Goal: Communication & Community: Answer question/provide support

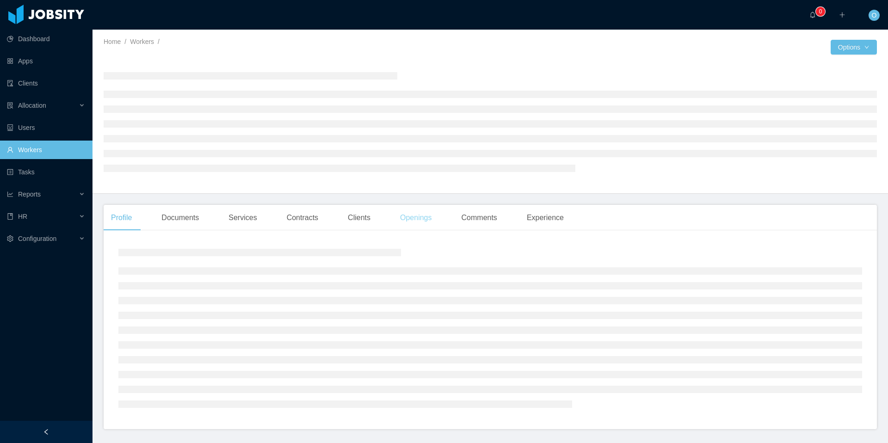
click at [426, 221] on div "Openings" at bounding box center [416, 218] width 47 height 26
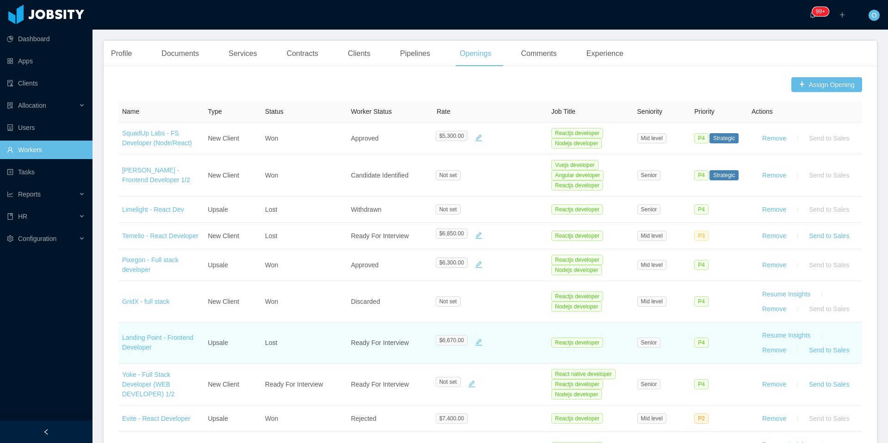
scroll to position [513, 0]
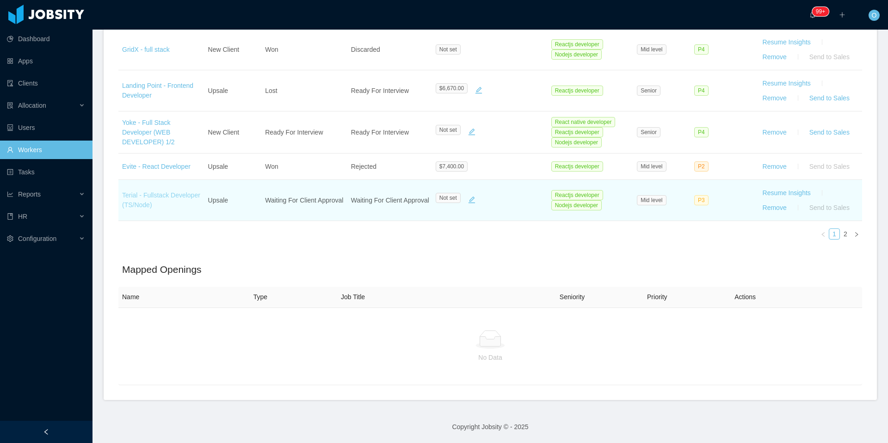
click at [170, 198] on link "Terial - Fullstack Developer (TS/Node)" at bounding box center [161, 200] width 78 height 17
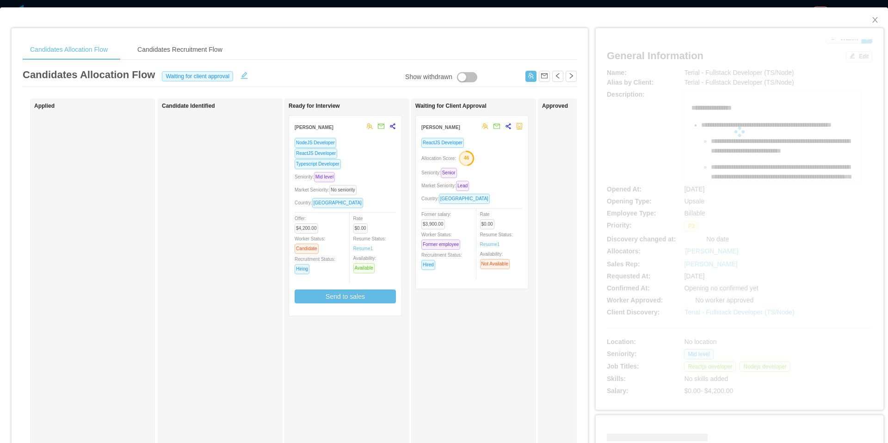
click at [495, 162] on div "Allocation Score: 46" at bounding box center [471, 157] width 101 height 15
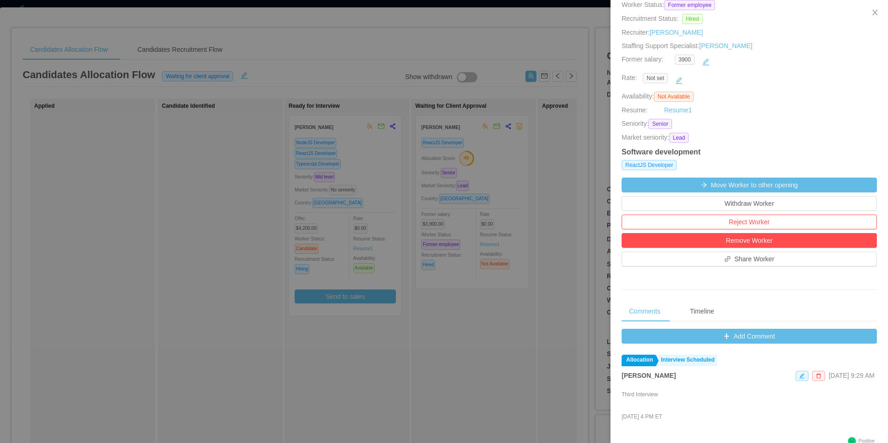
scroll to position [316, 0]
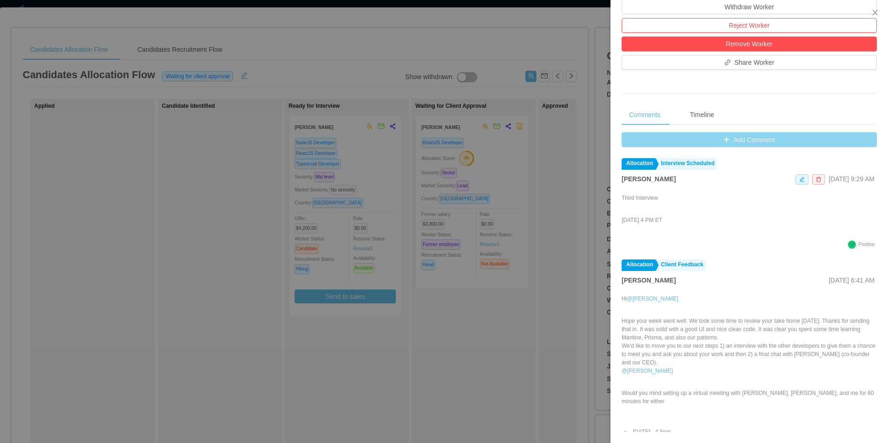
click at [626, 142] on button "Add Comment" at bounding box center [749, 139] width 255 height 15
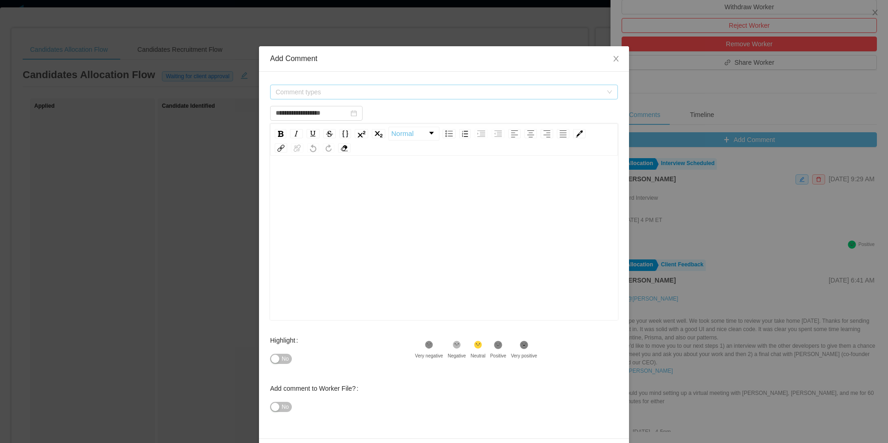
click at [498, 87] on span "Comment types" at bounding box center [439, 91] width 327 height 9
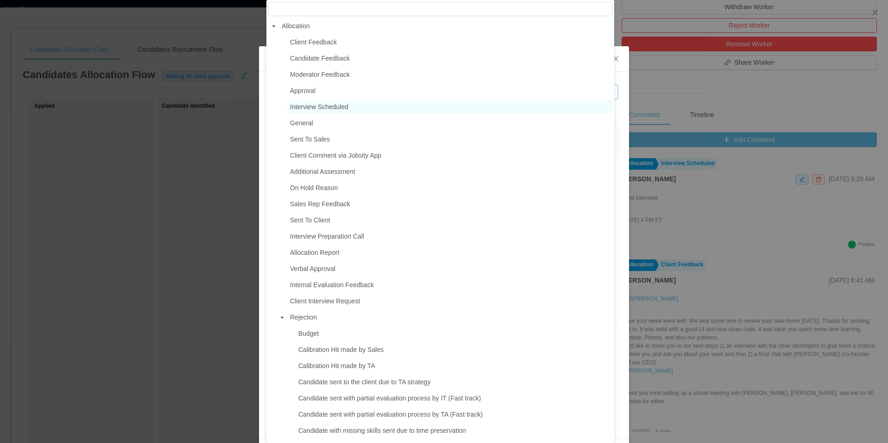
click at [322, 110] on span "Interview Scheduled" at bounding box center [319, 106] width 58 height 7
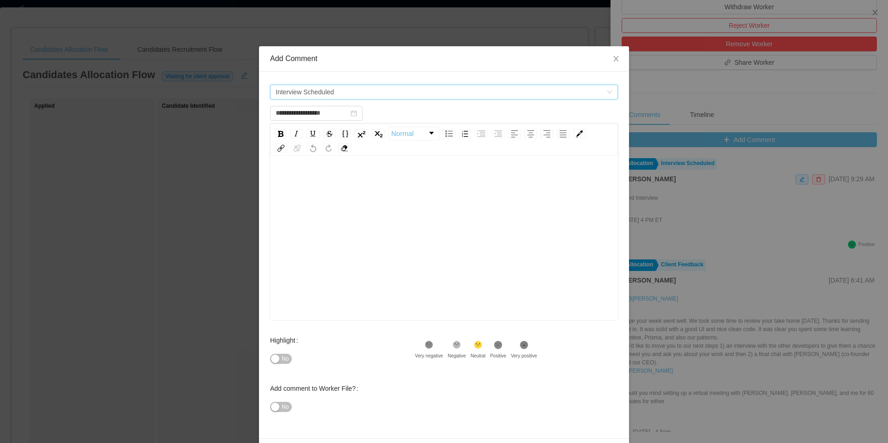
click at [378, 98] on span "Interview Scheduled" at bounding box center [441, 92] width 331 height 14
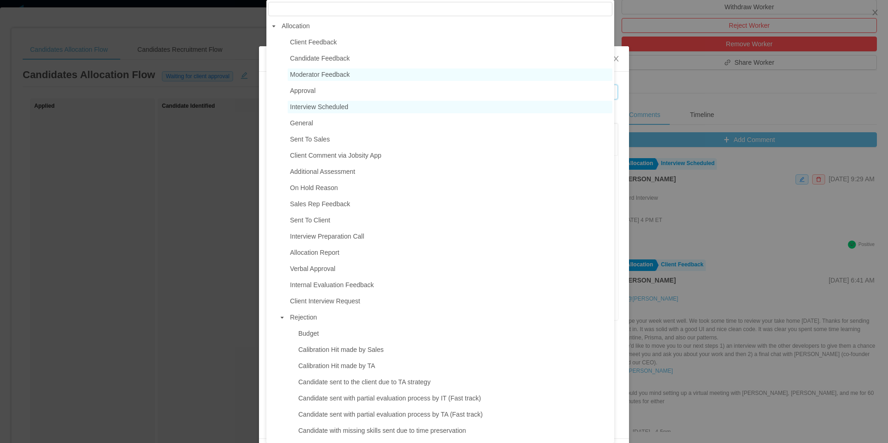
click at [355, 73] on span "Moderator Feedback" at bounding box center [450, 74] width 325 height 12
type input "**********"
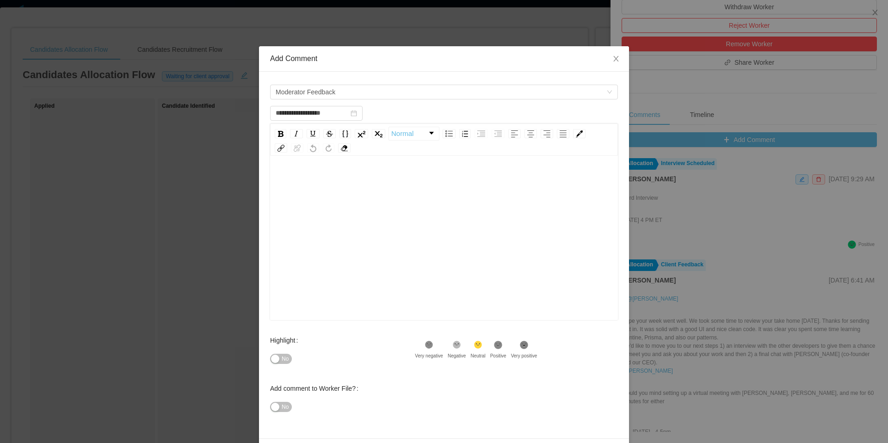
click at [356, 190] on div "rdw-editor" at bounding box center [445, 181] width 334 height 19
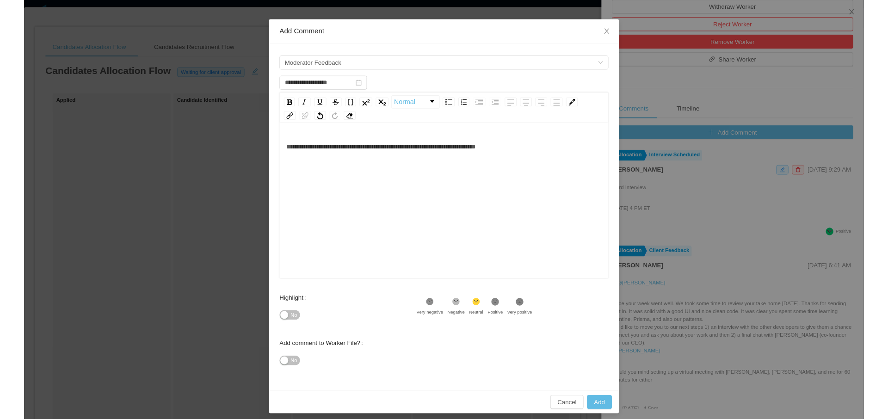
scroll to position [31, 0]
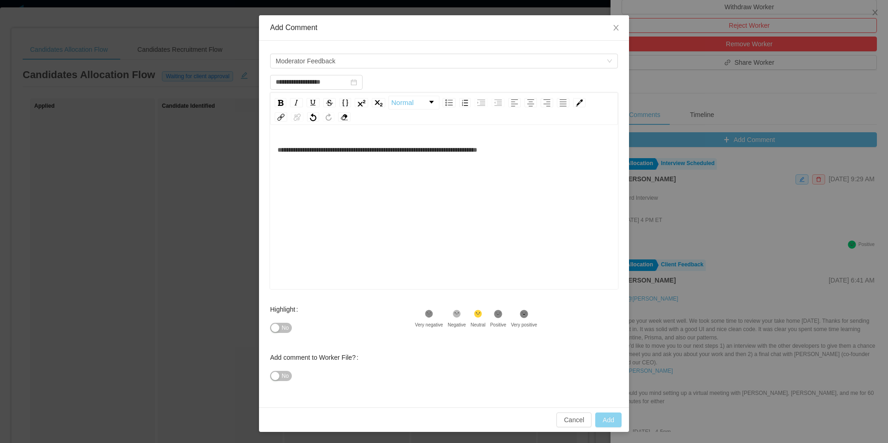
type input "**********"
click at [597, 419] on button "Add" at bounding box center [608, 420] width 26 height 15
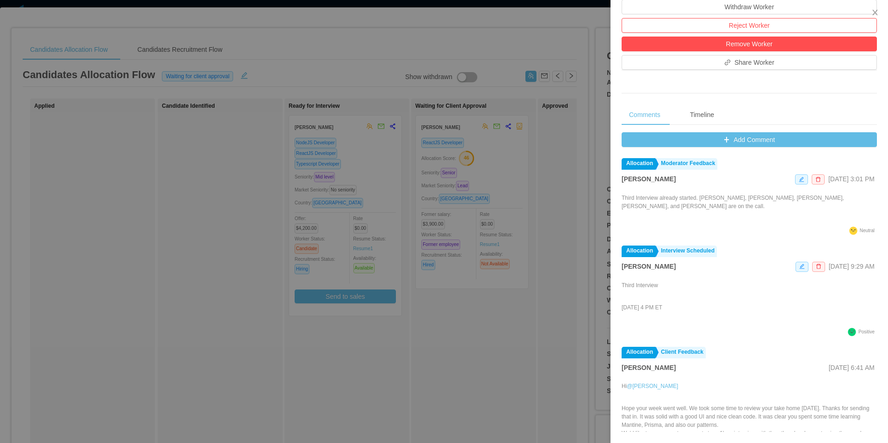
click at [481, 46] on div at bounding box center [444, 221] width 888 height 443
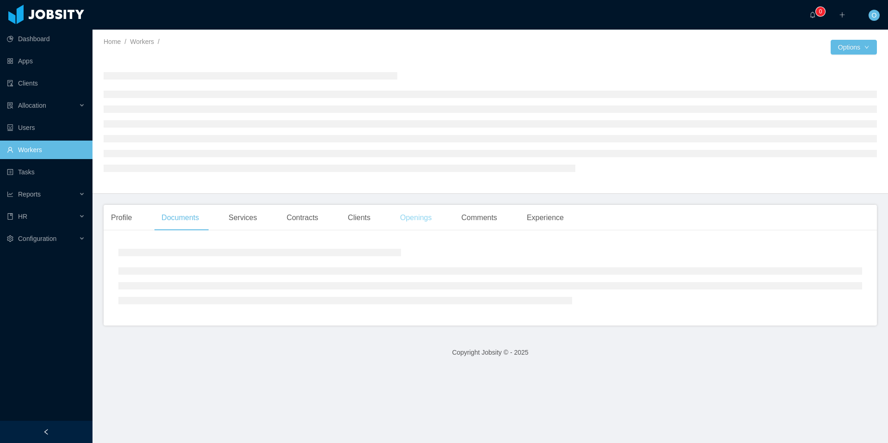
click at [430, 221] on div "Openings" at bounding box center [416, 218] width 47 height 26
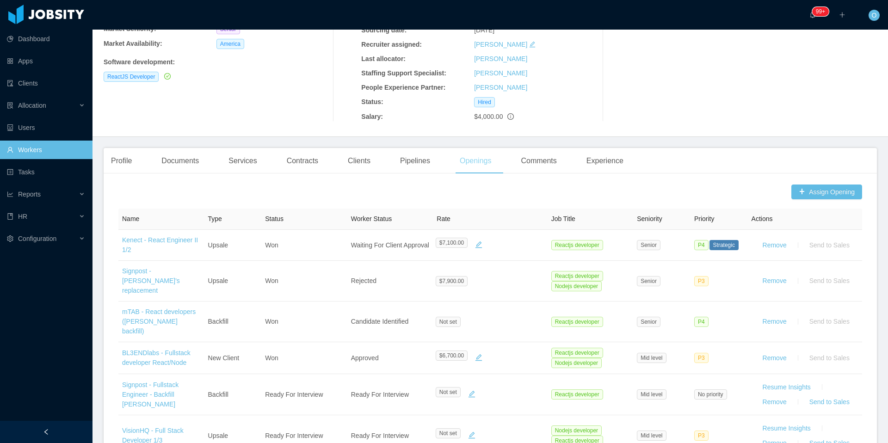
scroll to position [254, 0]
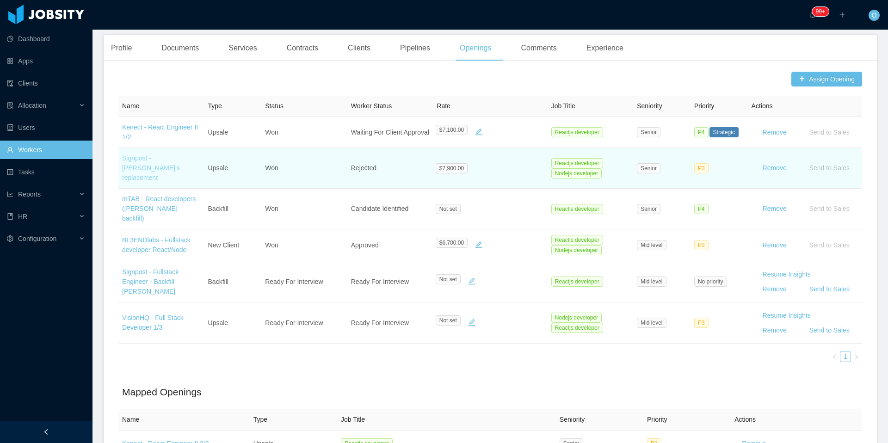
click at [170, 155] on link "Signpost - Renan's replacement" at bounding box center [151, 168] width 58 height 27
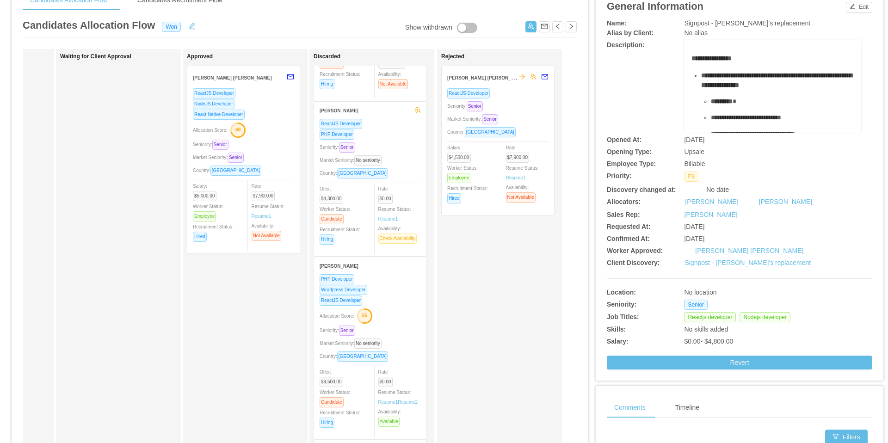
scroll to position [286, 0]
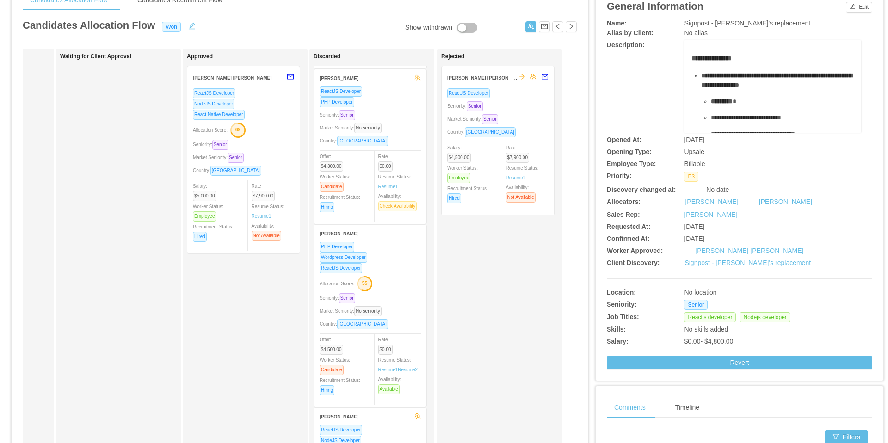
click at [525, 97] on div "ReactJS Developer" at bounding box center [497, 93] width 101 height 11
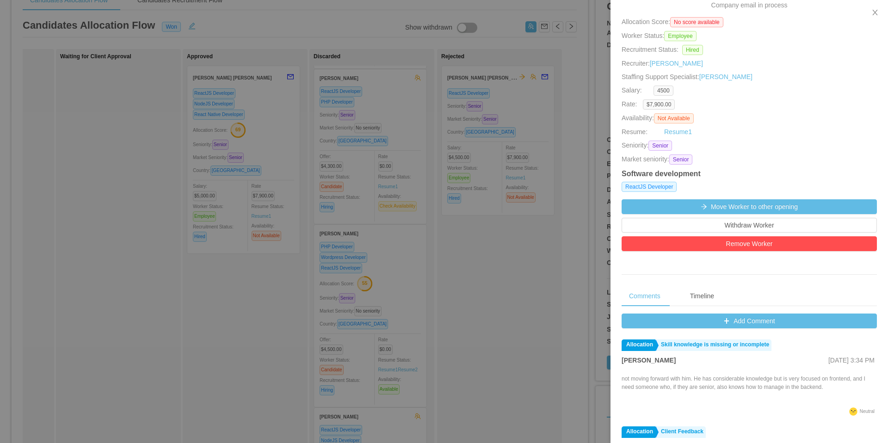
scroll to position [276, 0]
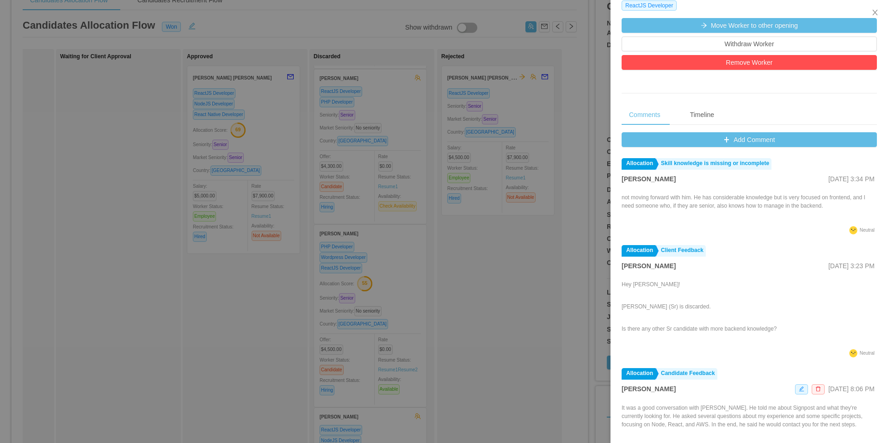
click at [587, 208] on div at bounding box center [444, 221] width 888 height 443
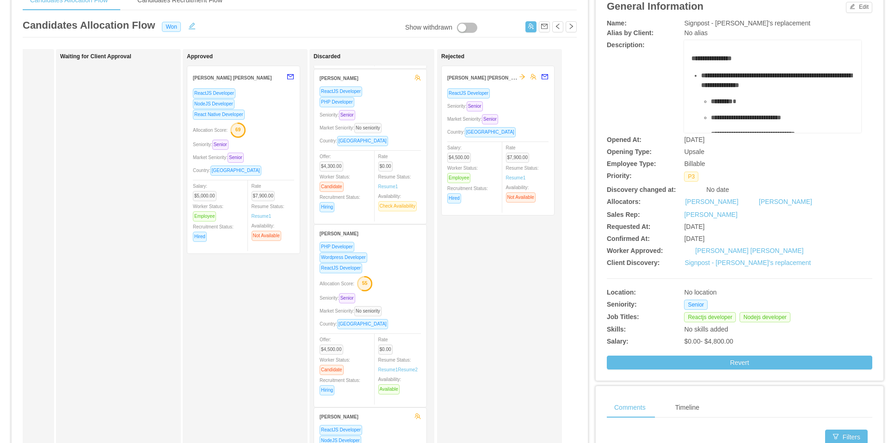
scroll to position [0, 0]
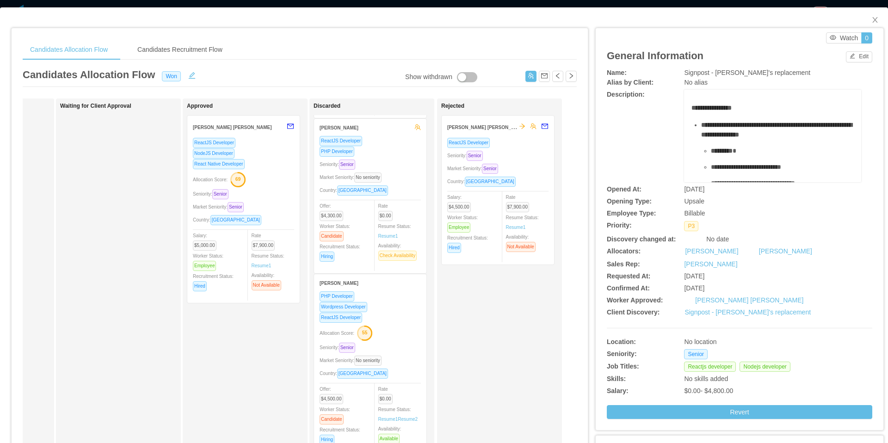
click at [534, 153] on div "Seniority: Senior" at bounding box center [497, 155] width 101 height 11
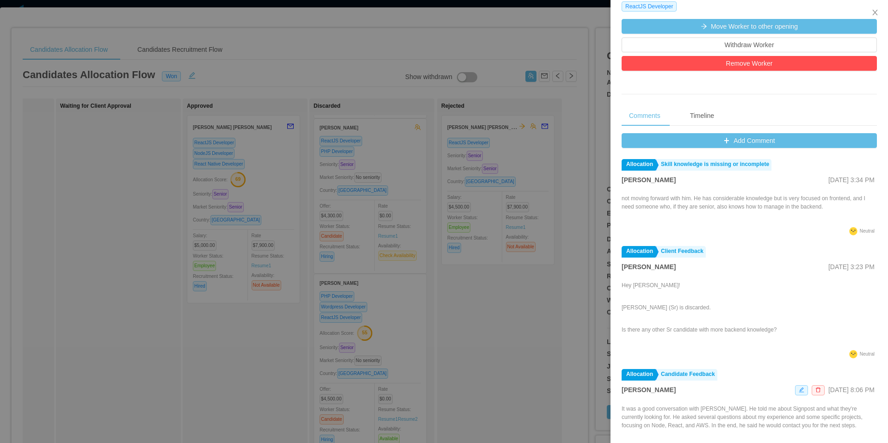
scroll to position [276, 0]
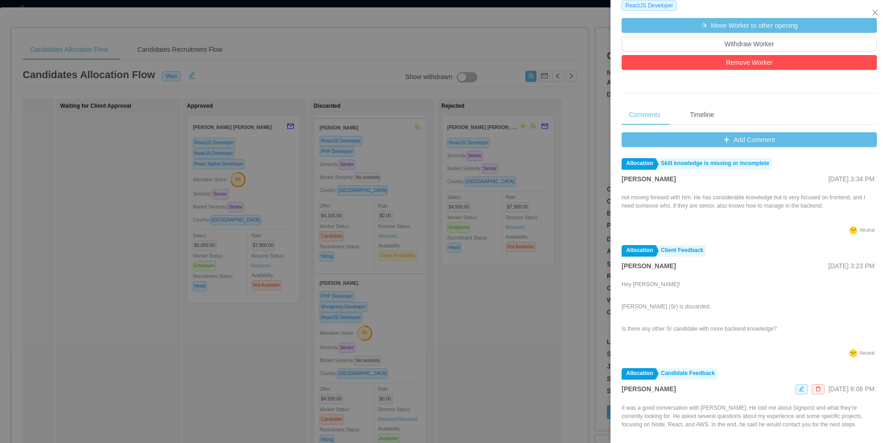
click at [582, 174] on div at bounding box center [444, 221] width 888 height 443
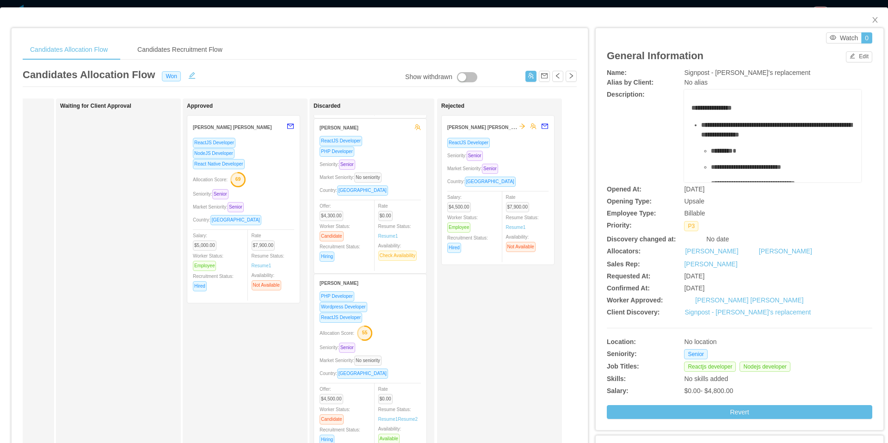
click at [569, 187] on div "Applied Carlos Rodrigues NodeJS Developer ReactJS Developer Contentful Develope…" at bounding box center [300, 334] width 554 height 470
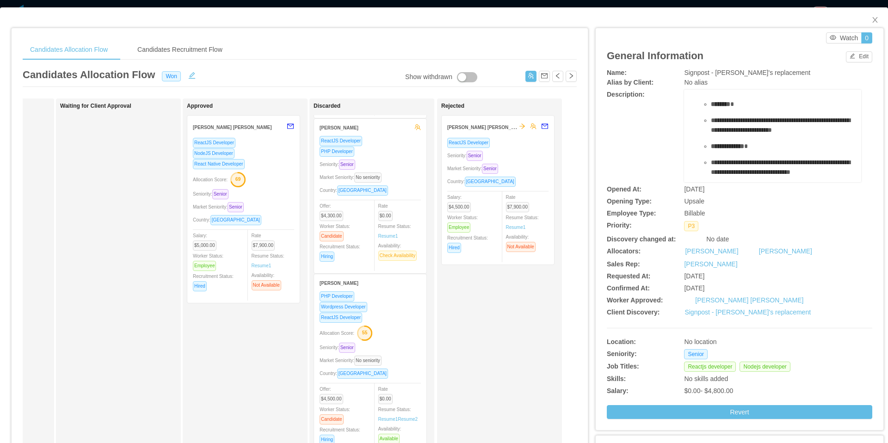
scroll to position [0, 0]
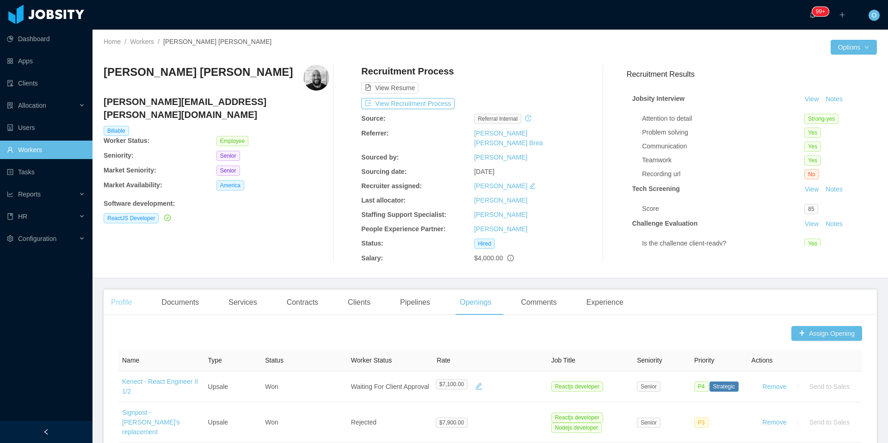
click at [124, 290] on div "Profile" at bounding box center [122, 303] width 36 height 26
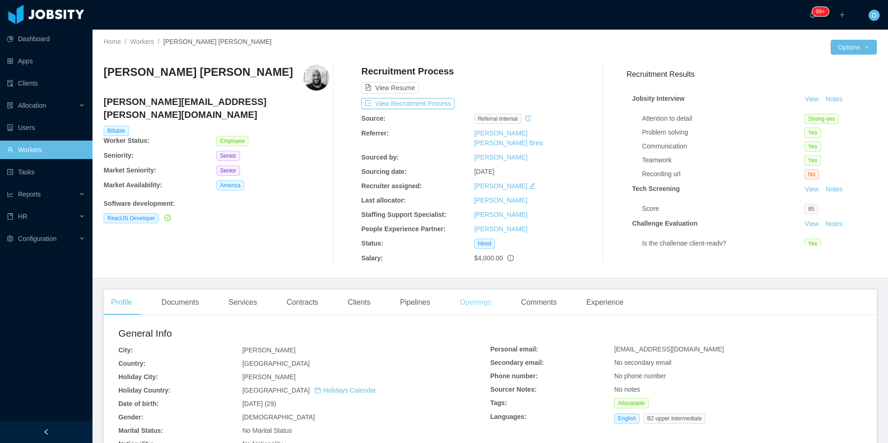
click at [486, 293] on div "Openings" at bounding box center [475, 303] width 47 height 26
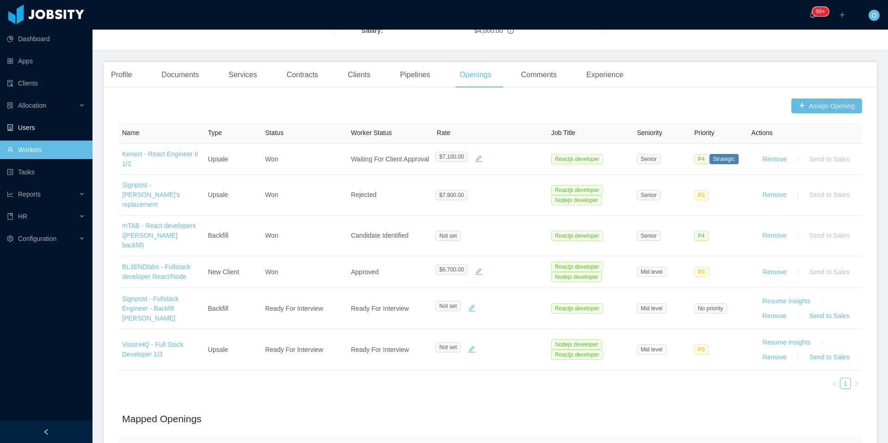
scroll to position [228, 0]
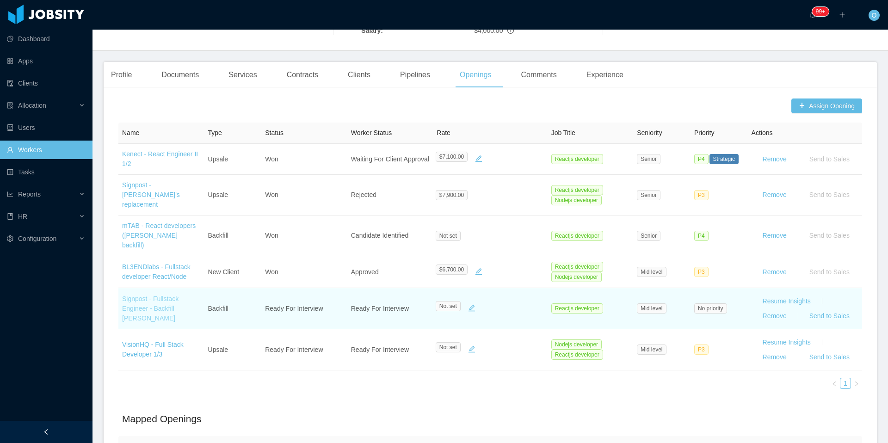
click at [165, 295] on link "Signpost - Fullstack Engineer - Backfill [PERSON_NAME]" at bounding box center [150, 308] width 56 height 27
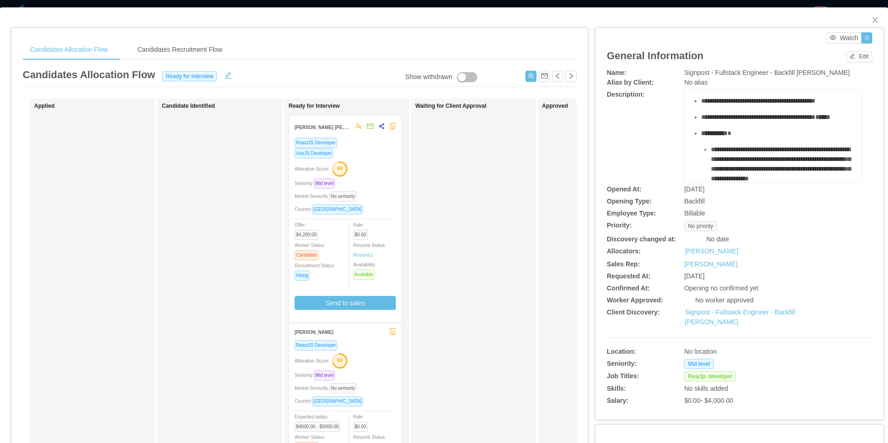
scroll to position [105, 0]
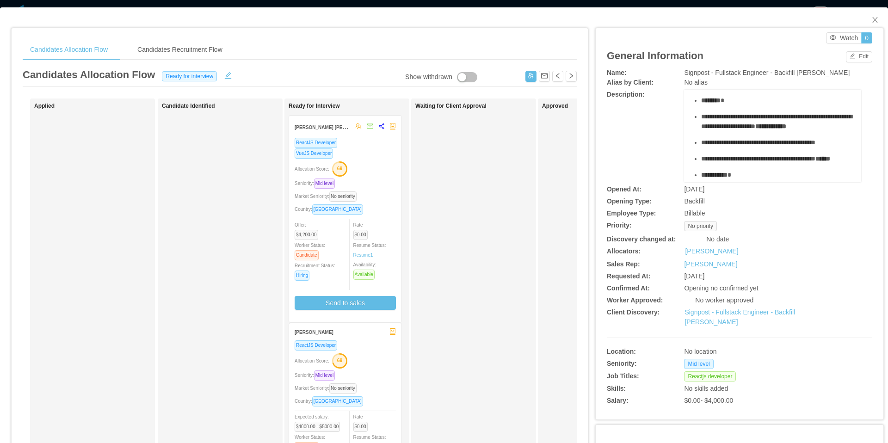
click at [771, 37] on div "Watch 0" at bounding box center [742, 37] width 261 height 11
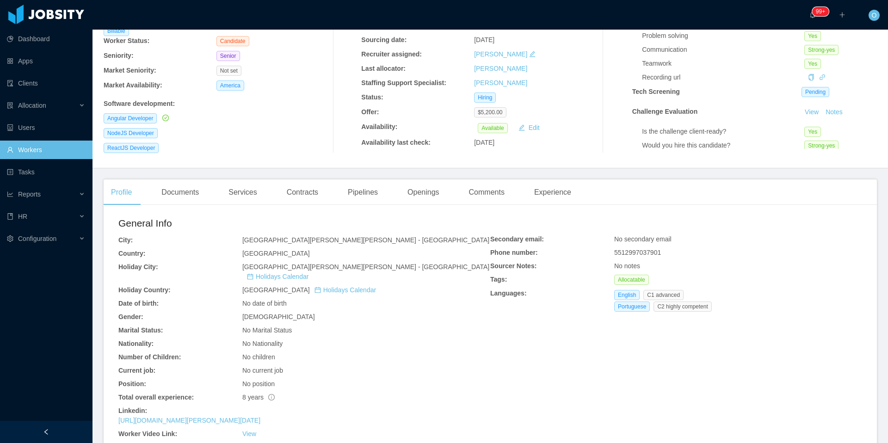
scroll to position [104, 0]
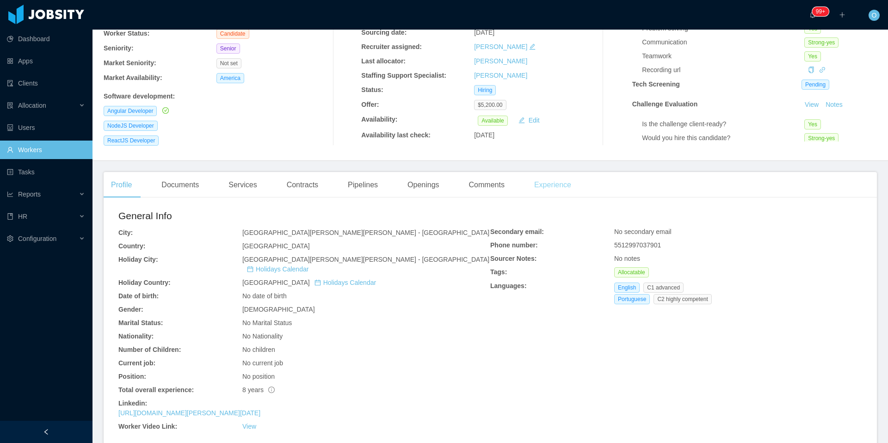
click at [576, 180] on div "Experience" at bounding box center [553, 185] width 52 height 26
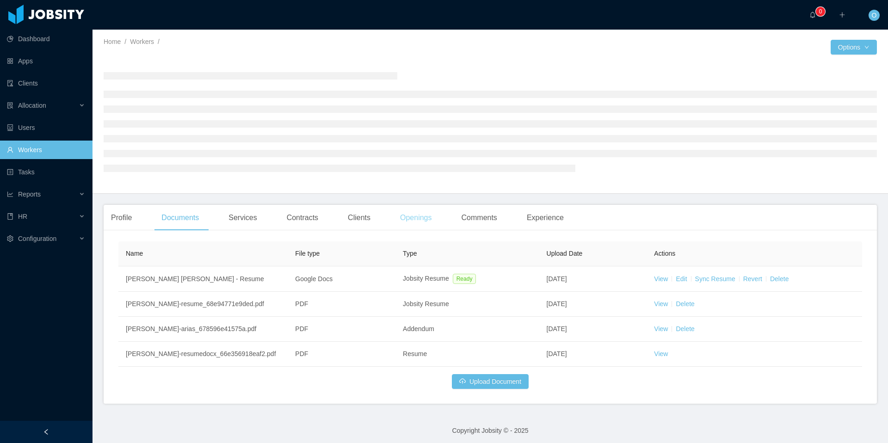
click at [430, 219] on div "Openings" at bounding box center [416, 218] width 47 height 26
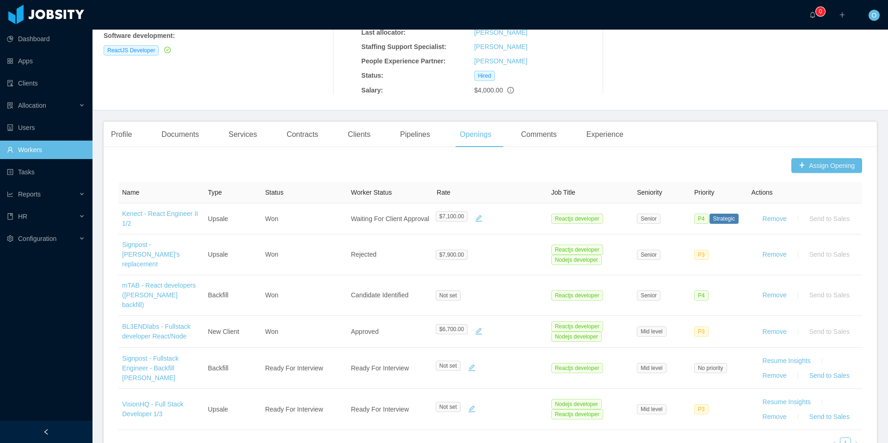
scroll to position [334, 0]
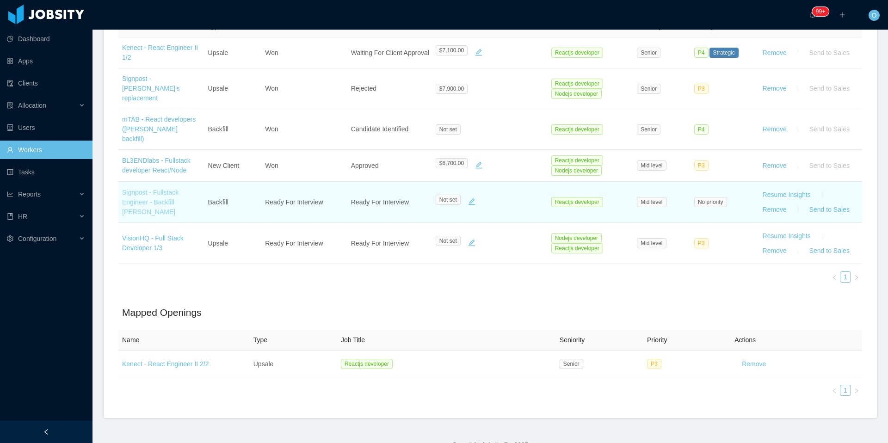
click at [157, 189] on link "Signpost - Fullstack Engineer - Backfill [PERSON_NAME]" at bounding box center [150, 202] width 56 height 27
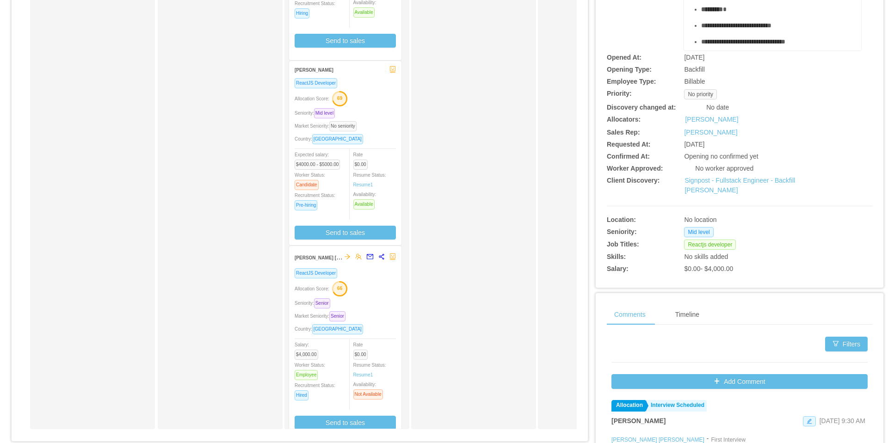
scroll to position [141, 0]
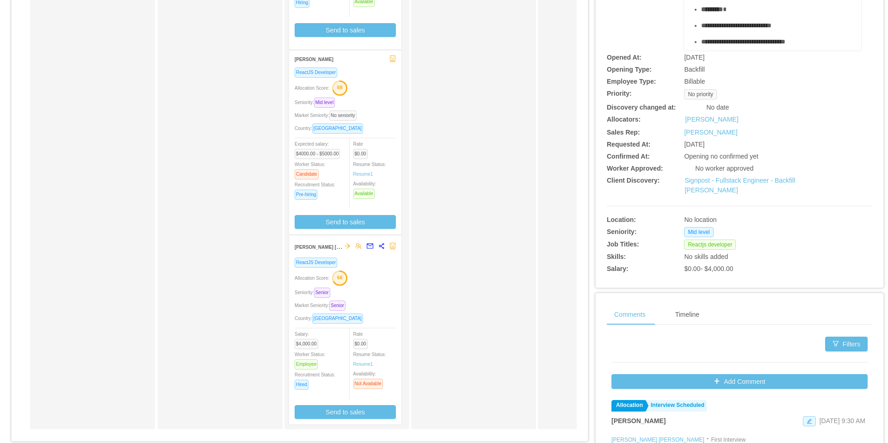
click at [372, 287] on div "Seniority: Senior" at bounding box center [345, 292] width 101 height 11
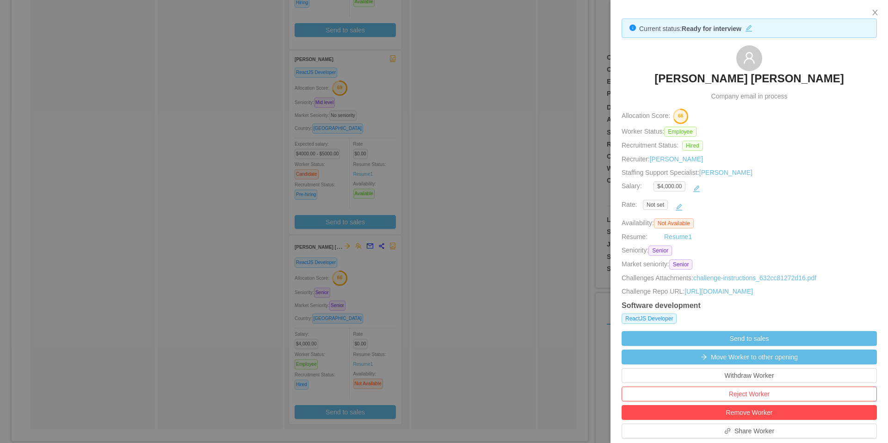
scroll to position [195, 0]
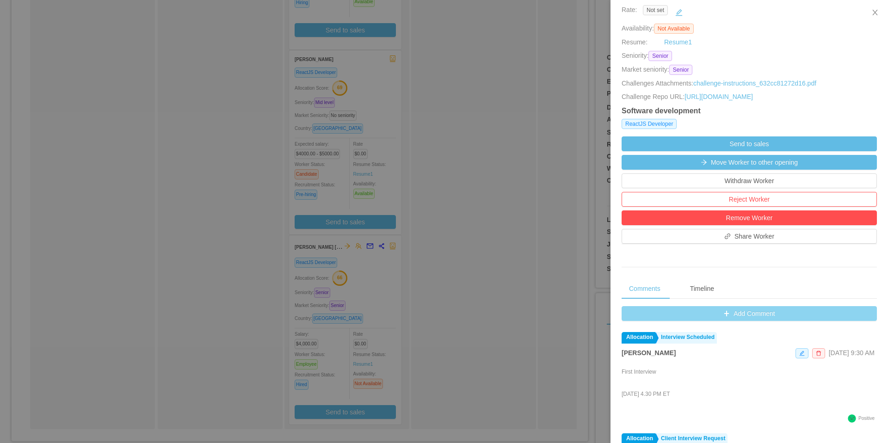
click at [630, 321] on button "Add Comment" at bounding box center [749, 313] width 255 height 15
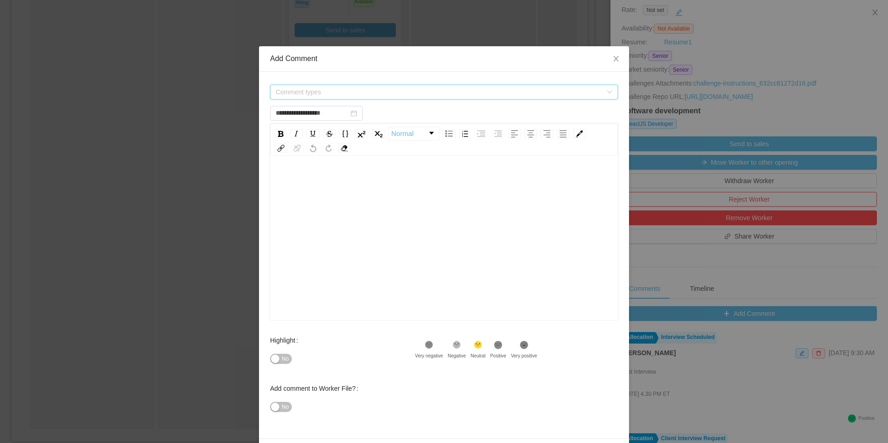
click at [465, 87] on span "Comment types" at bounding box center [441, 92] width 331 height 14
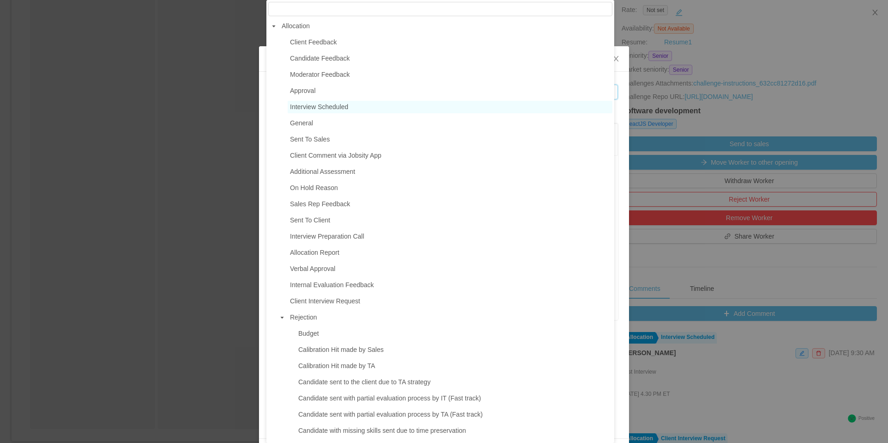
click at [339, 105] on span "Interview Scheduled" at bounding box center [319, 106] width 58 height 7
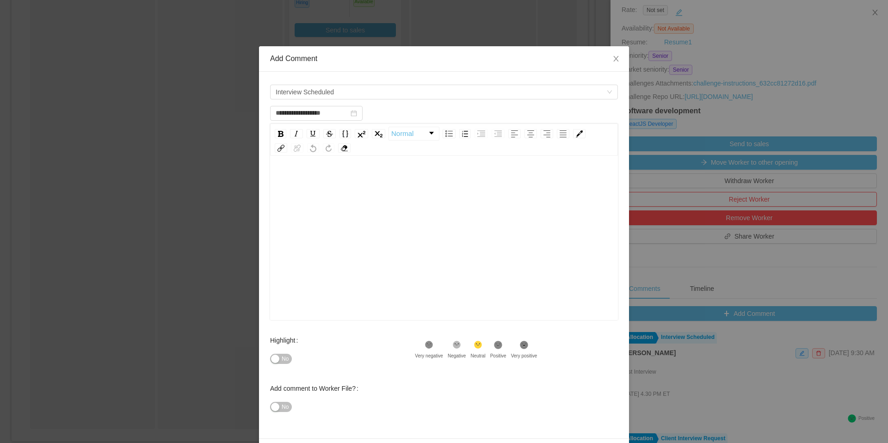
click at [351, 195] on div "rdw-editor" at bounding box center [445, 253] width 334 height 162
click at [364, 91] on span "Interview Scheduled" at bounding box center [441, 92] width 331 height 14
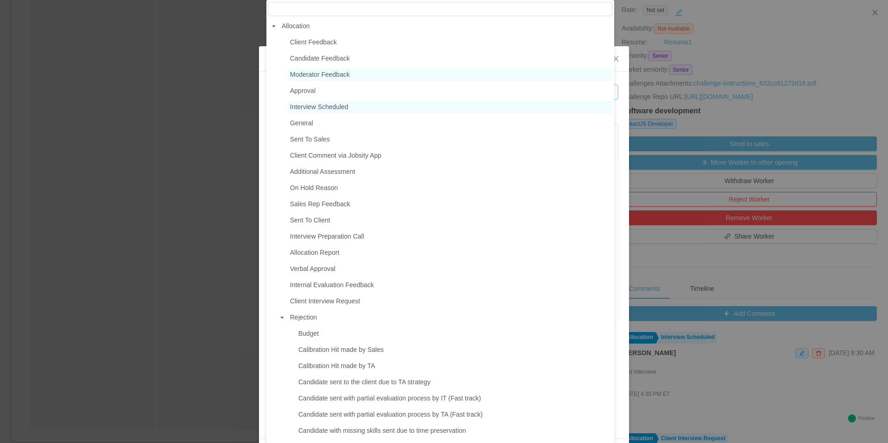
click at [334, 72] on span "Moderator Feedback" at bounding box center [320, 74] width 60 height 7
type input "**********"
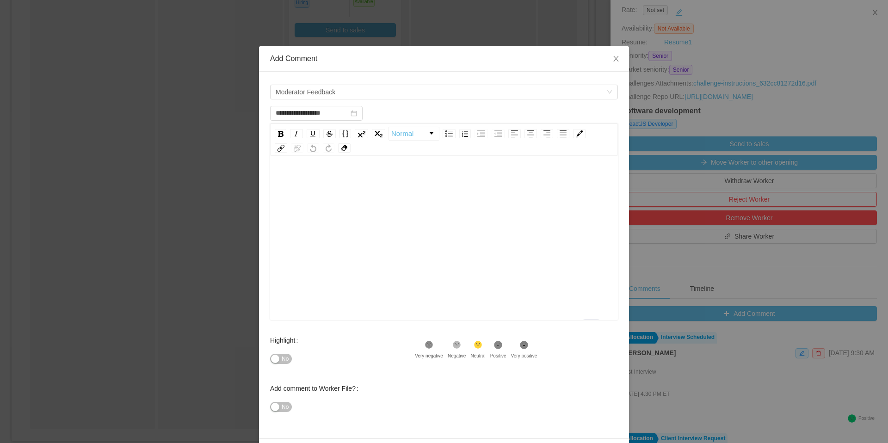
click at [335, 210] on div "To enrich screen reader interactions, please activate Accessibility in Grammarl…" at bounding box center [445, 253] width 334 height 162
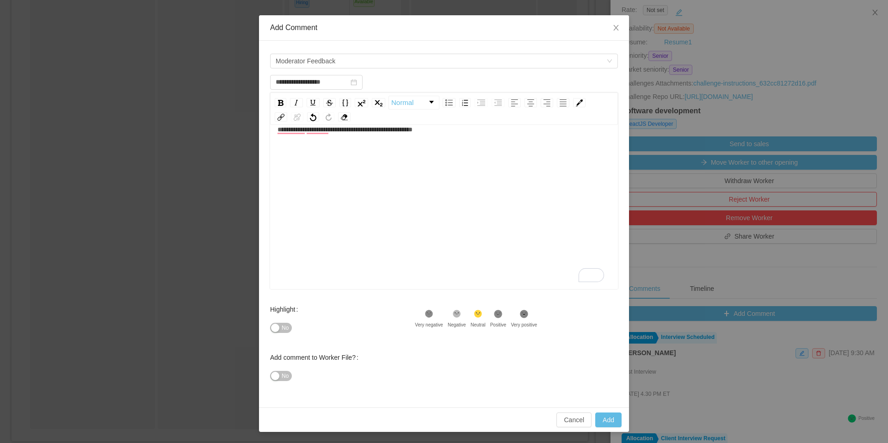
scroll to position [0, 0]
type input "**********"
click at [607, 419] on button "Add" at bounding box center [608, 420] width 26 height 15
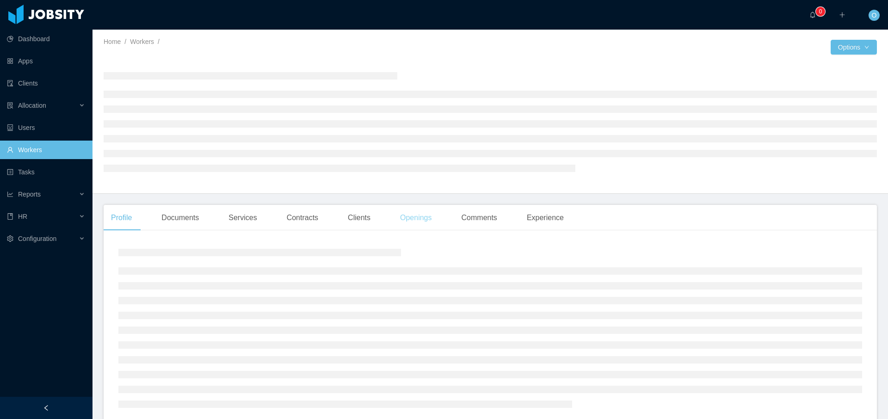
click at [424, 218] on div "Openings" at bounding box center [416, 218] width 47 height 26
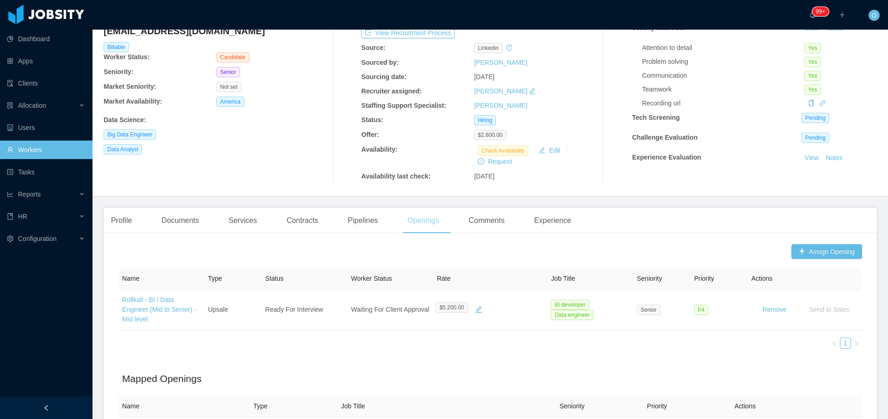
scroll to position [84, 0]
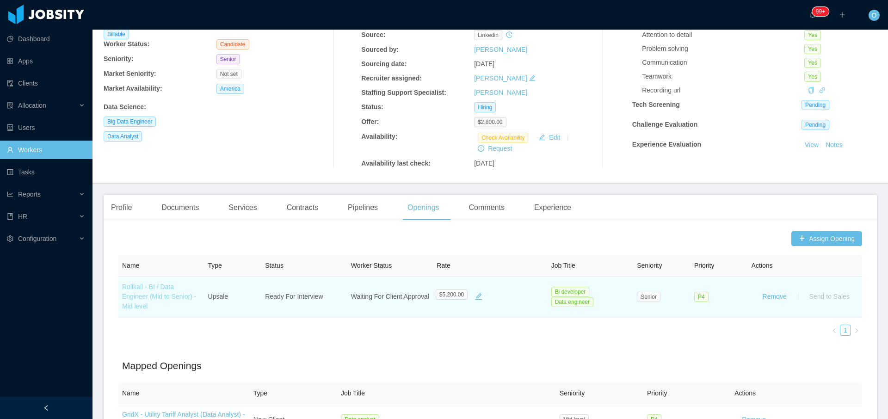
click at [165, 297] on link "Rollkall - BI / Data Engineer (Mid to Senior) - Mid level" at bounding box center [159, 296] width 74 height 27
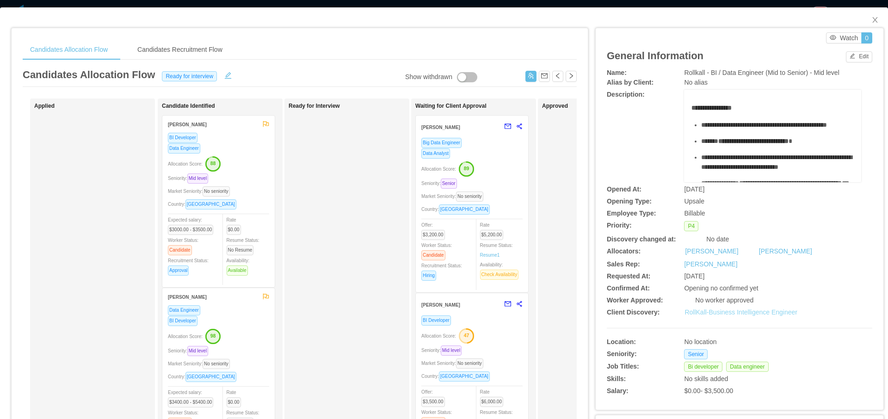
click at [710, 310] on link "RollKall-Business Intelligence Engineer" at bounding box center [741, 312] width 113 height 7
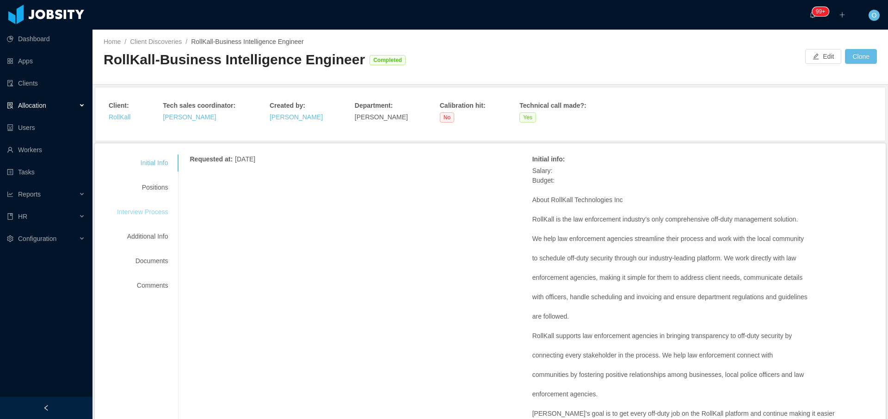
click at [154, 211] on div "Interview Process" at bounding box center [142, 212] width 73 height 17
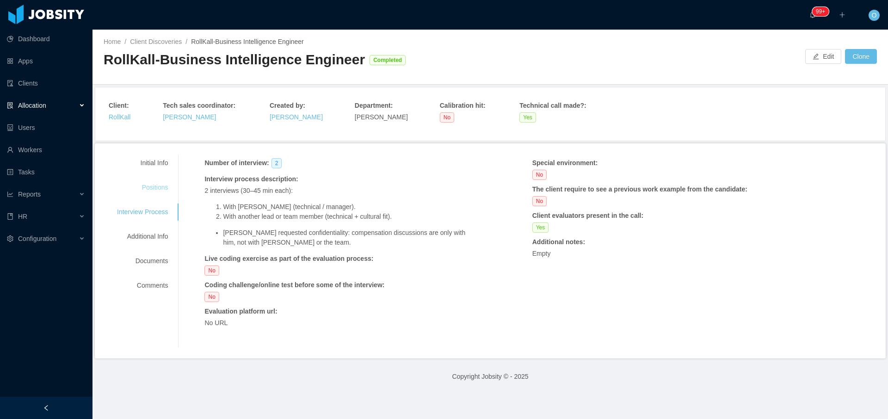
click at [163, 187] on div "Positions" at bounding box center [142, 187] width 73 height 17
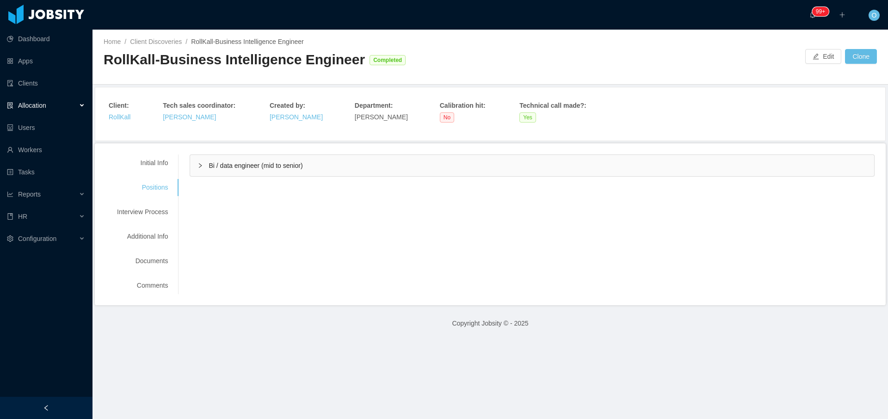
click at [205, 173] on div "Bi / data engineer (mid to senior)" at bounding box center [532, 165] width 684 height 21
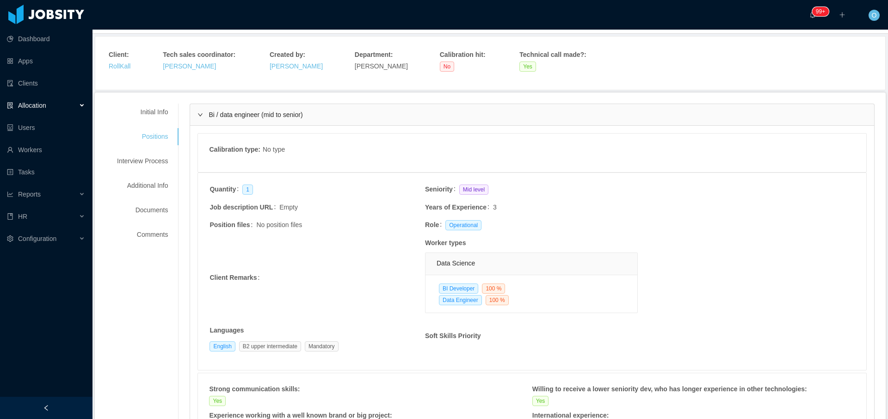
scroll to position [6, 0]
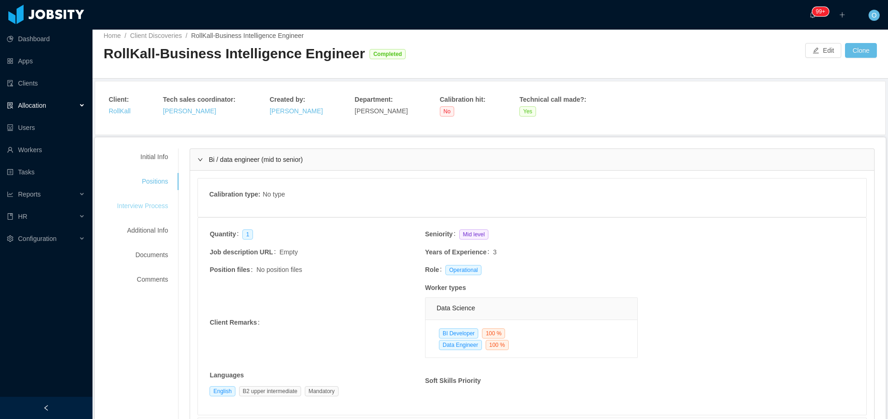
click at [145, 214] on div "Interview Process" at bounding box center [142, 206] width 73 height 17
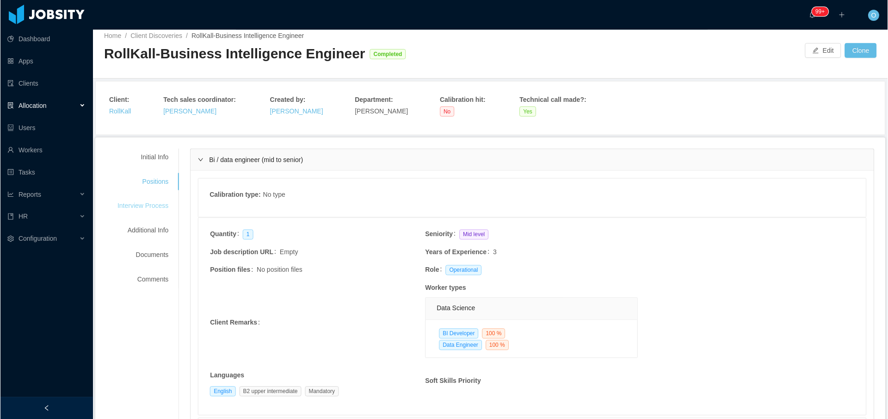
scroll to position [0, 0]
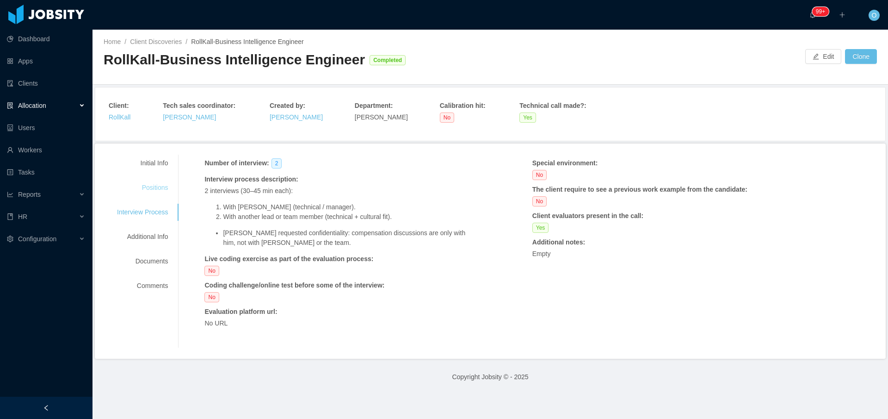
click at [157, 191] on div "Positions" at bounding box center [142, 187] width 73 height 17
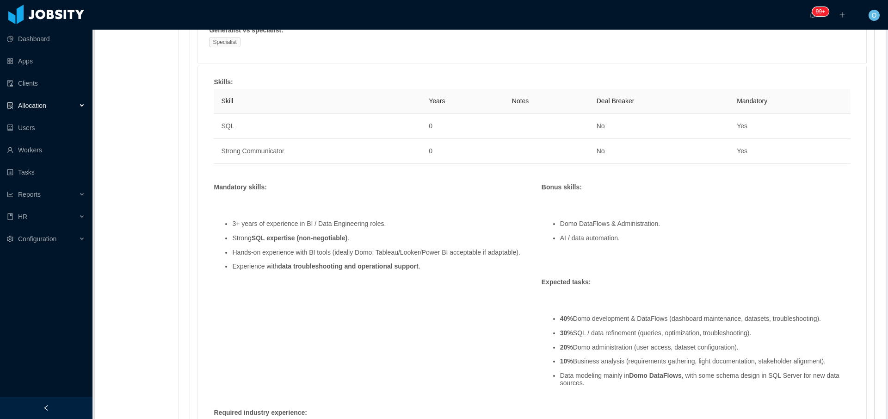
scroll to position [467, 0]
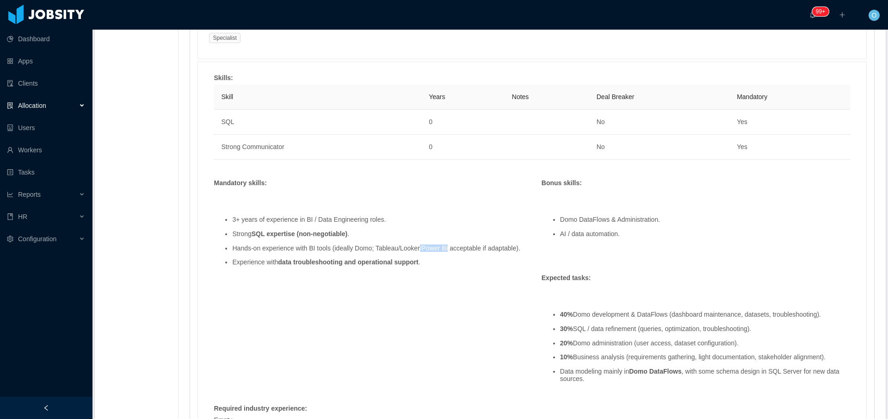
drag, startPoint x: 456, startPoint y: 253, endPoint x: 428, endPoint y: 253, distance: 27.8
click at [428, 252] on li "Hands-on experience with BI tools (ideally Domo; Tableau/Looker/Power BI accept…" at bounding box center [377, 248] width 291 height 7
click at [420, 222] on li "3+ years of experience in BI / Data Engineering roles." at bounding box center [377, 219] width 291 height 7
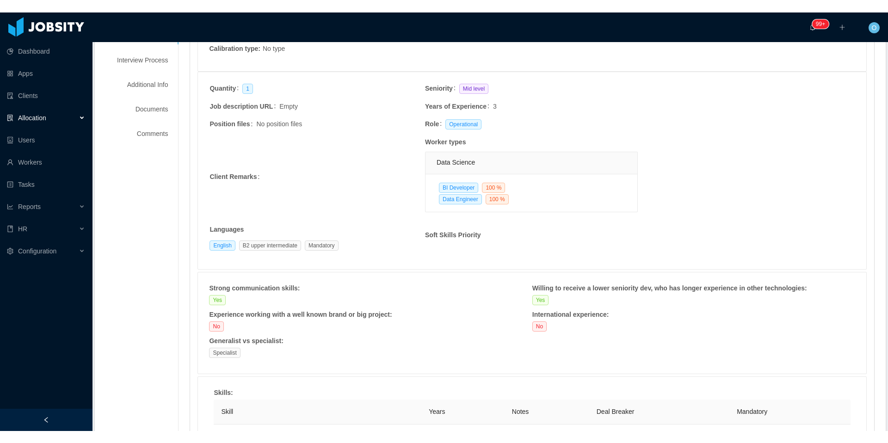
scroll to position [0, 0]
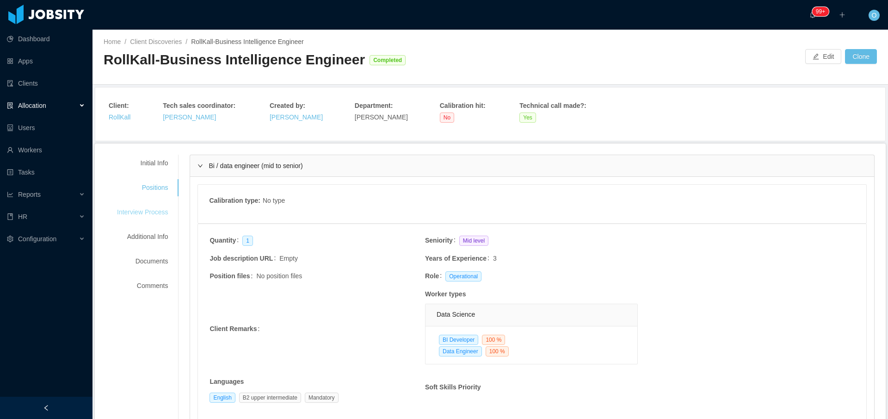
click at [154, 214] on div "Interview Process" at bounding box center [142, 212] width 73 height 17
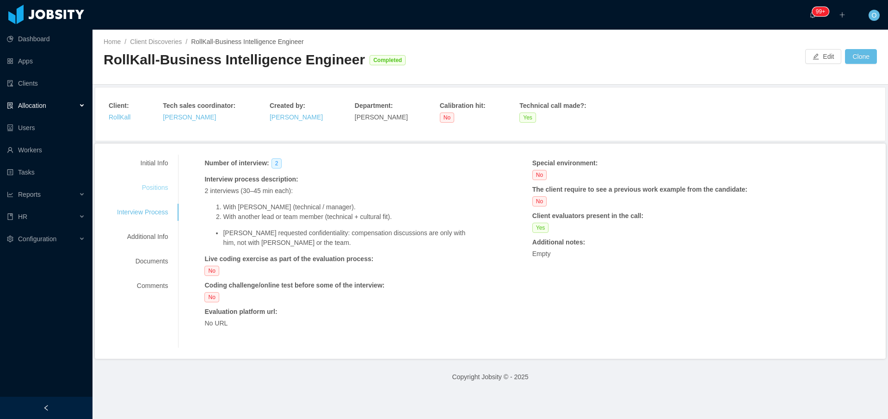
click at [165, 186] on div "Positions" at bounding box center [142, 187] width 73 height 17
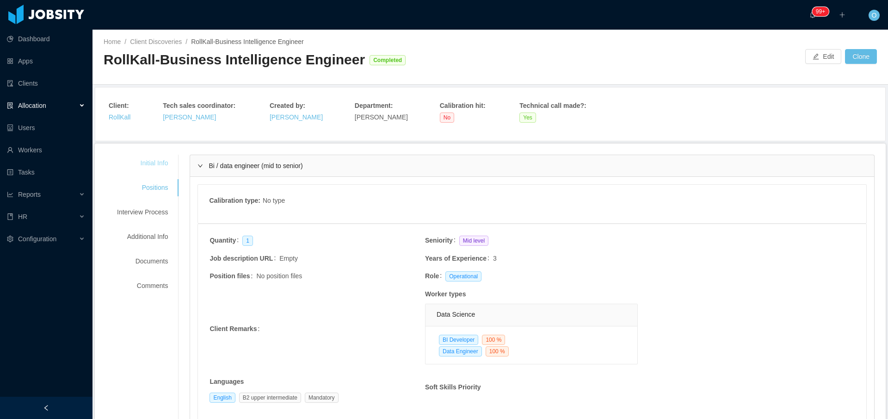
click at [163, 165] on div "Initial Info" at bounding box center [142, 163] width 73 height 17
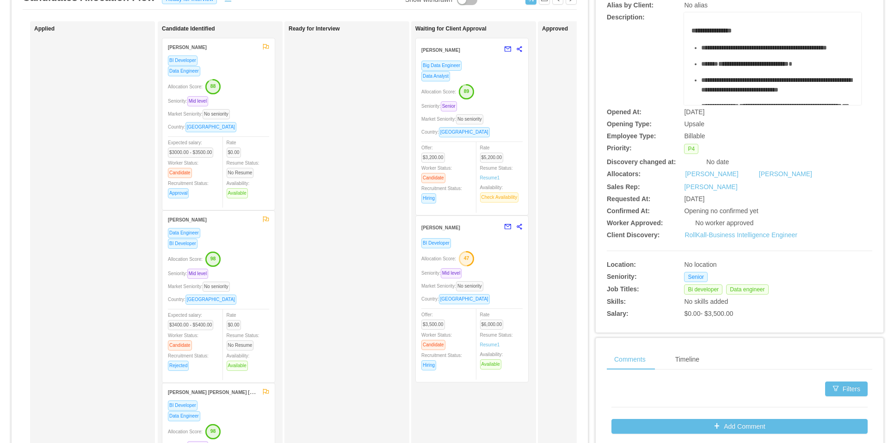
scroll to position [78, 0]
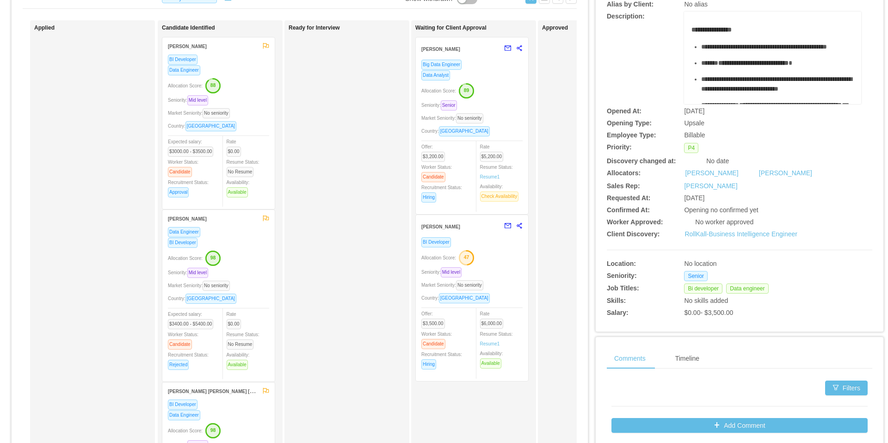
click at [495, 100] on div "Seniority: Senior" at bounding box center [471, 105] width 101 height 11
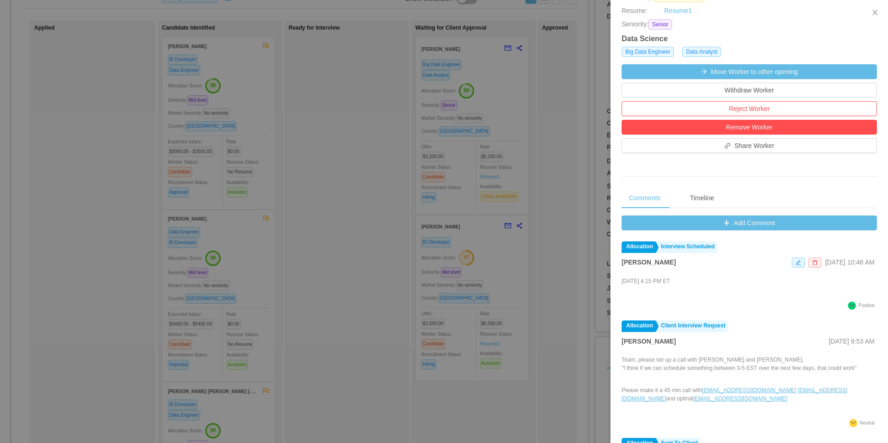
scroll to position [295, 0]
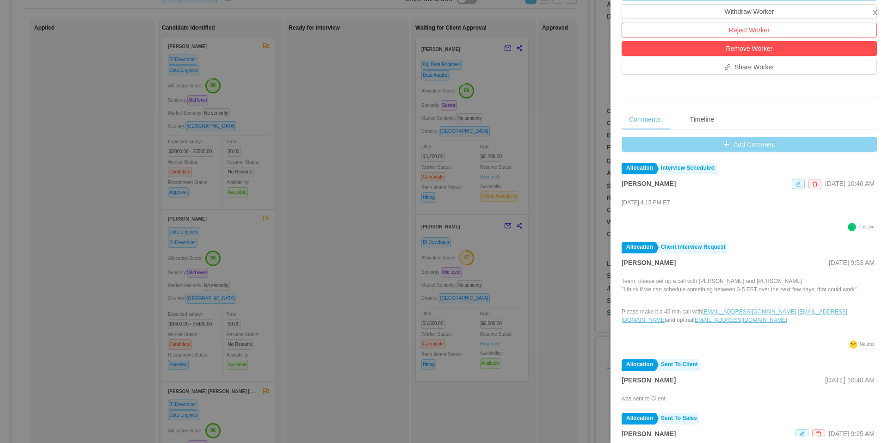
click at [626, 147] on button "Add Comment" at bounding box center [749, 144] width 255 height 15
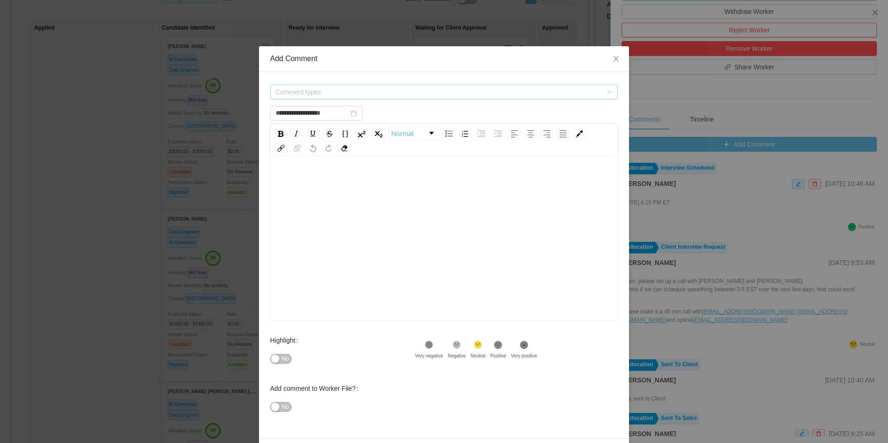
click at [491, 93] on span "Comment types" at bounding box center [439, 91] width 327 height 9
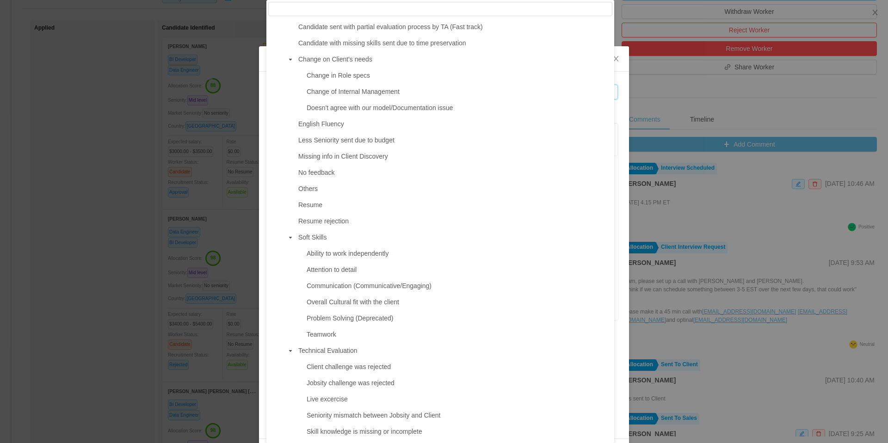
scroll to position [0, 0]
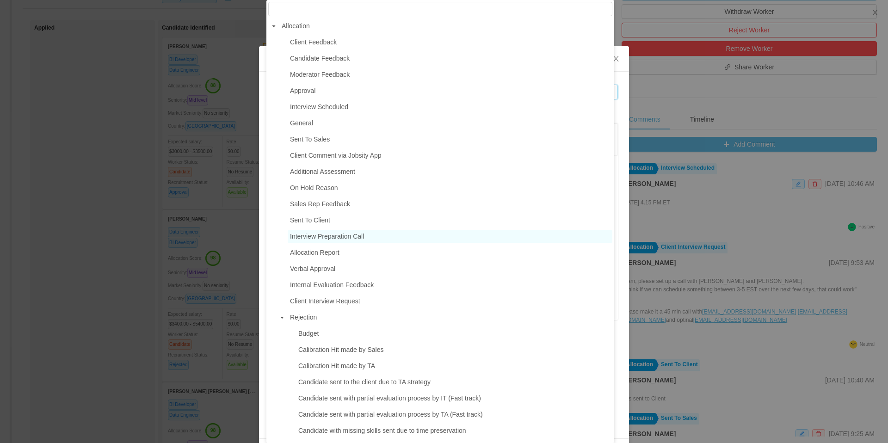
click at [347, 236] on span "Interview Preparation Call" at bounding box center [327, 236] width 74 height 7
type input "**********"
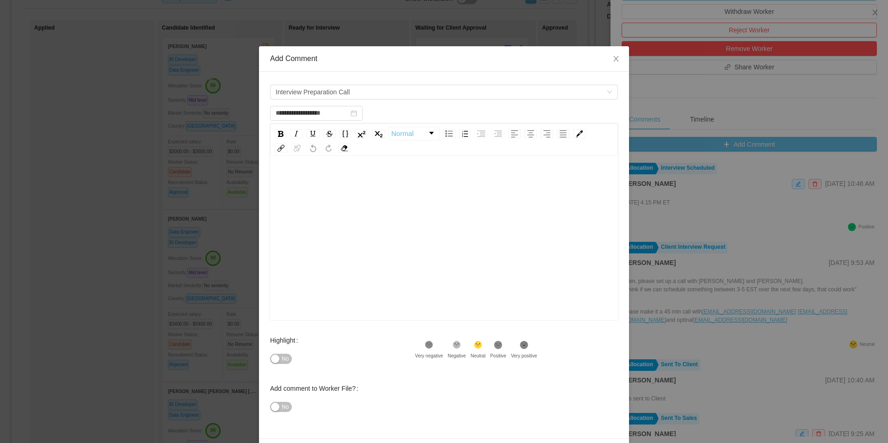
click at [372, 213] on div "rdw-editor" at bounding box center [445, 253] width 334 height 162
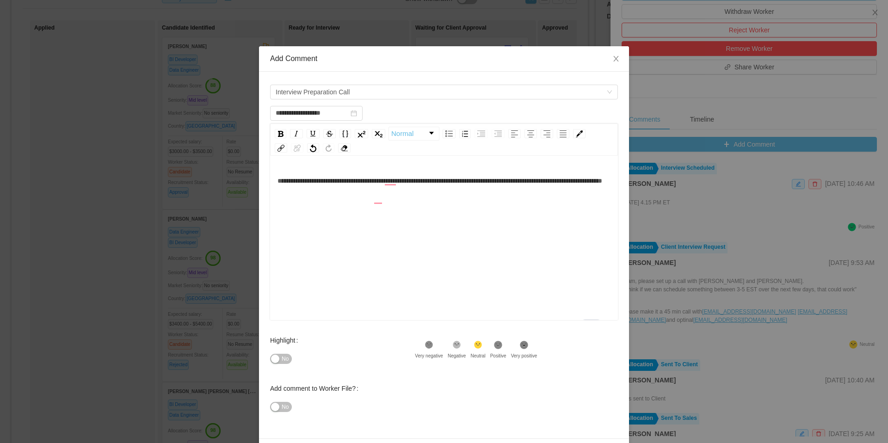
click at [418, 190] on div "**********" at bounding box center [445, 181] width 334 height 19
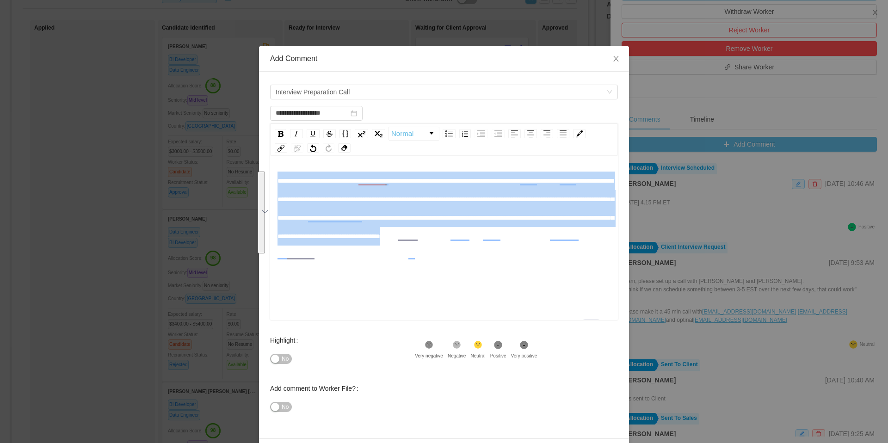
drag, startPoint x: 454, startPoint y: 259, endPoint x: 274, endPoint y: 183, distance: 194.9
click at [278, 183] on div "**********" at bounding box center [445, 209] width 334 height 74
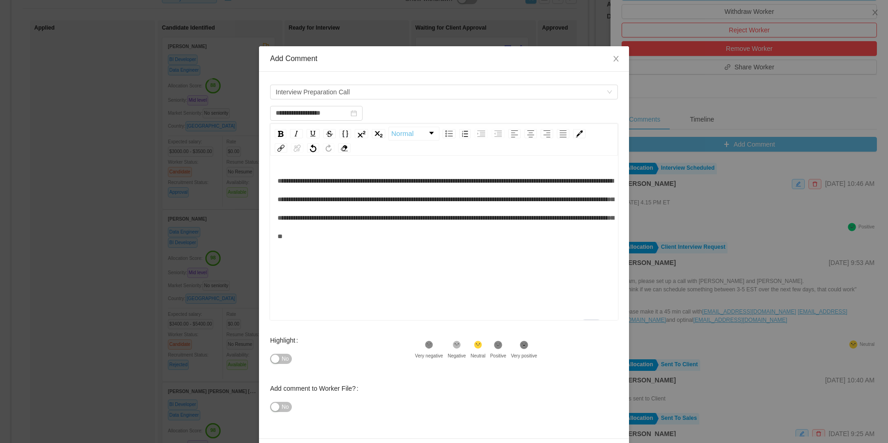
click at [390, 246] on div "**********" at bounding box center [445, 209] width 334 height 74
click at [389, 182] on span "**********" at bounding box center [446, 209] width 336 height 62
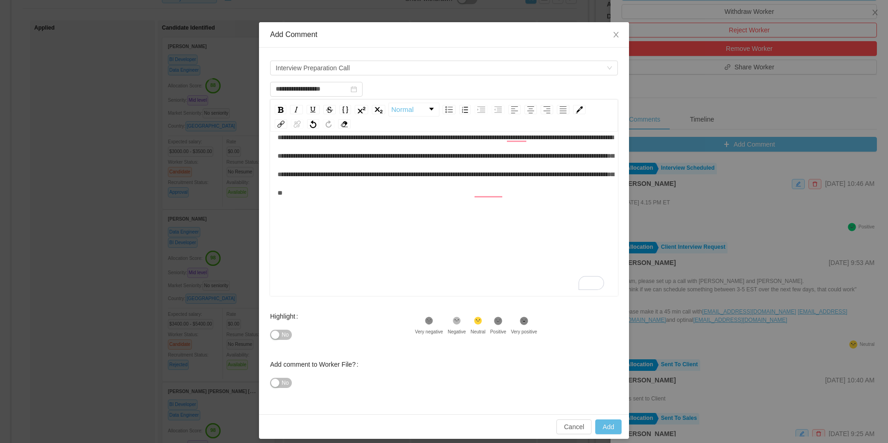
scroll to position [31, 0]
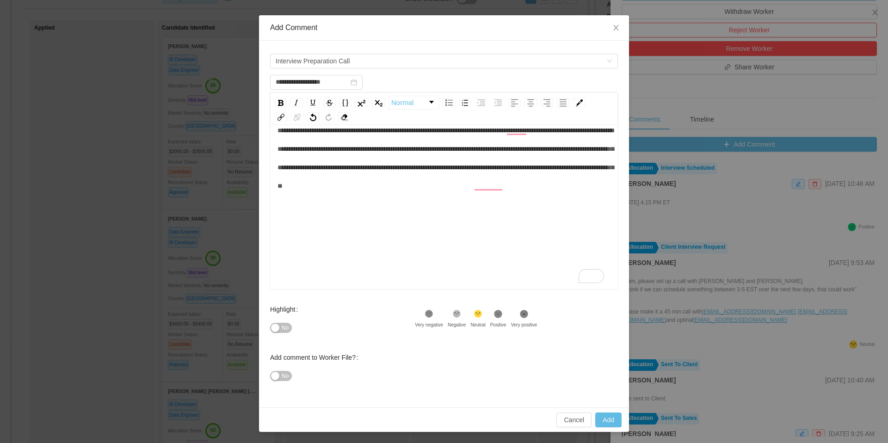
click at [287, 327] on button "No" at bounding box center [281, 328] width 22 height 10
click at [501, 314] on icon at bounding box center [499, 314] width 8 height 8
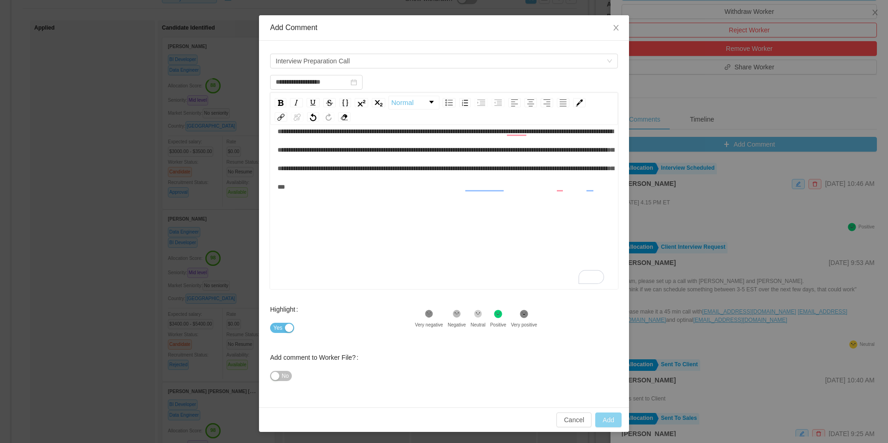
type input "**********"
click at [608, 415] on button "Add" at bounding box center [608, 420] width 26 height 15
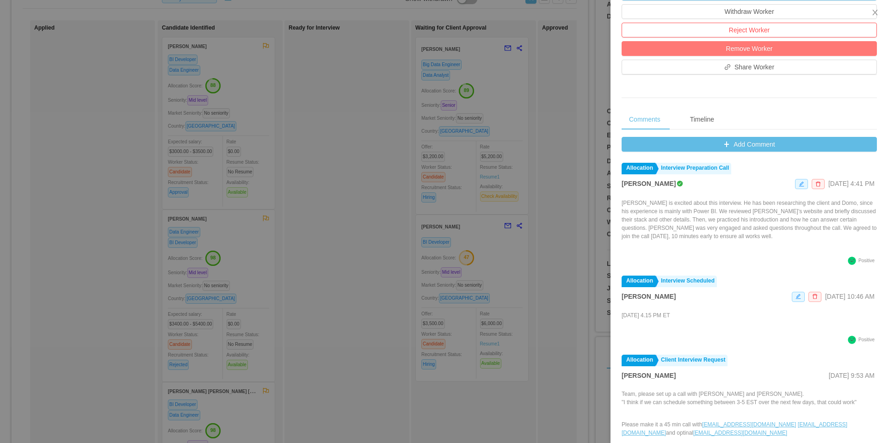
scroll to position [0, 0]
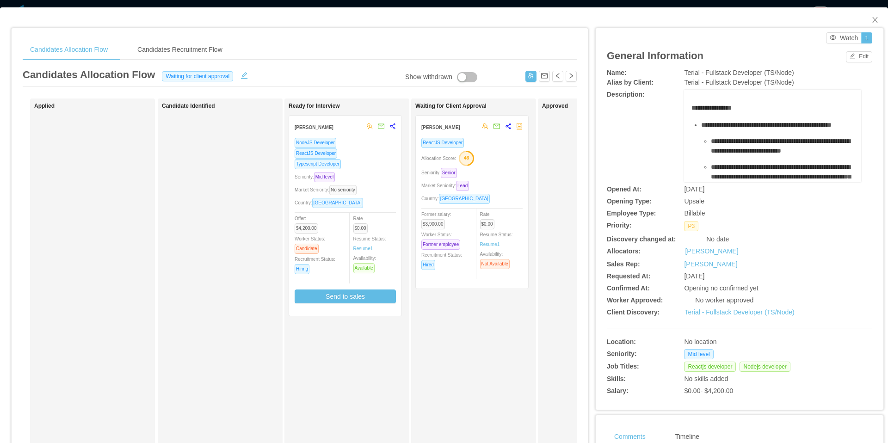
click at [514, 155] on div "Allocation Score: 46" at bounding box center [471, 157] width 101 height 15
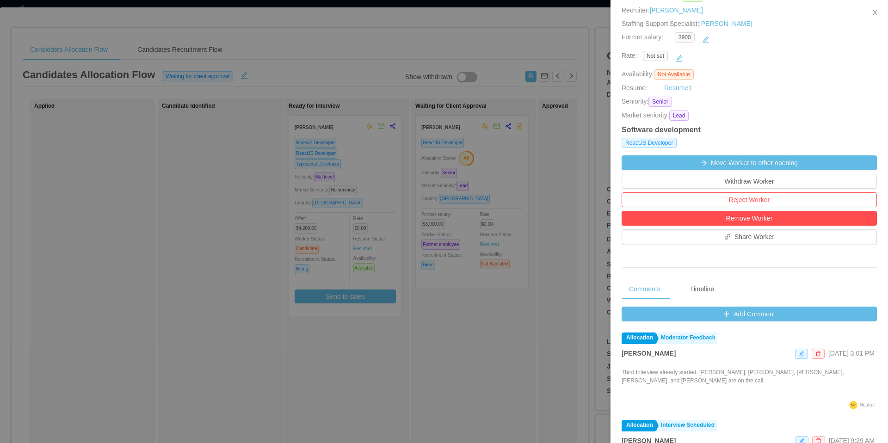
scroll to position [156, 0]
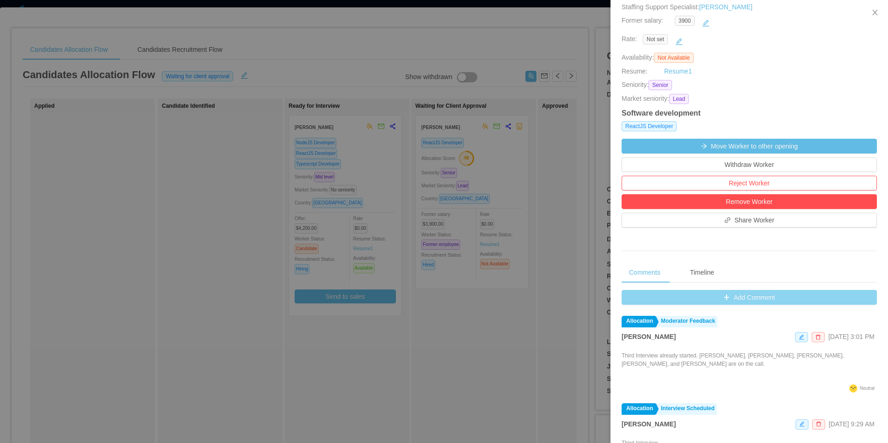
click at [625, 299] on button "Add Comment" at bounding box center [749, 297] width 255 height 15
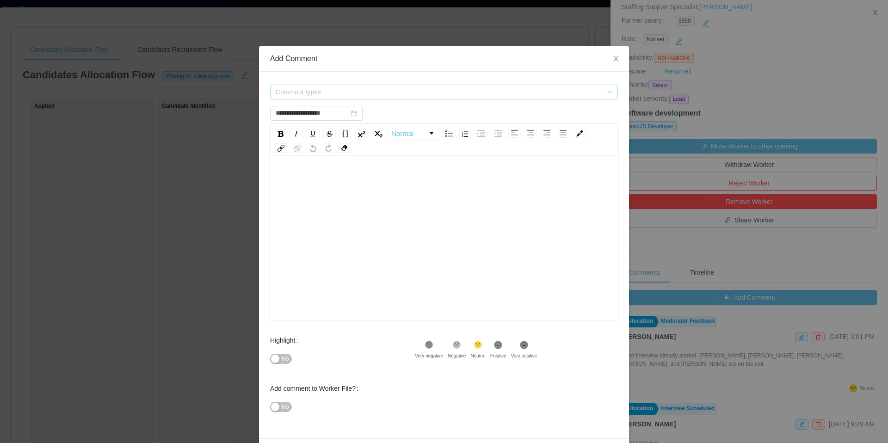
click at [508, 97] on span "Comment types" at bounding box center [441, 92] width 331 height 14
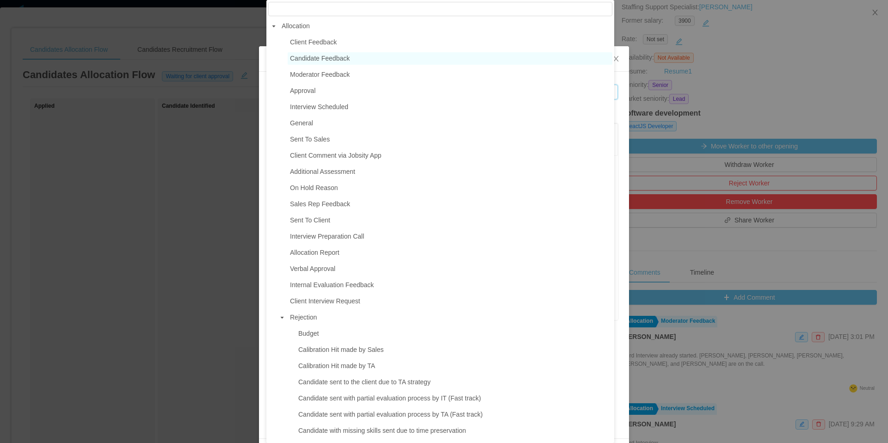
click at [322, 60] on span "Candidate Feedback" at bounding box center [320, 58] width 60 height 7
type input "**********"
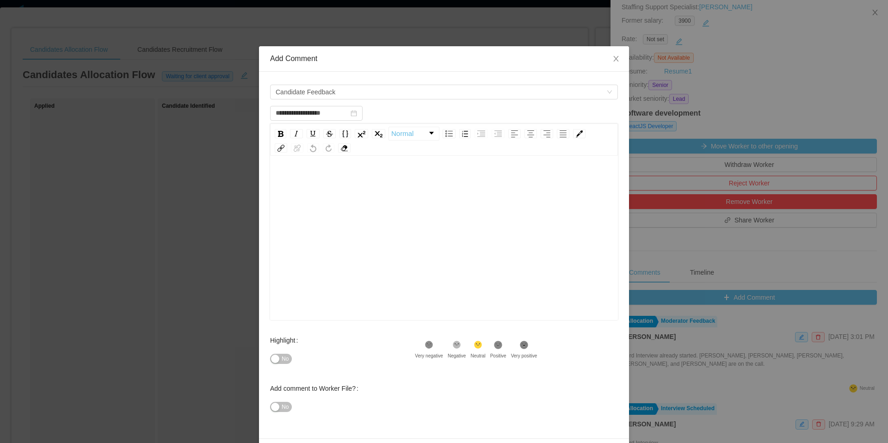
click at [312, 196] on div "rdw-editor" at bounding box center [445, 253] width 334 height 162
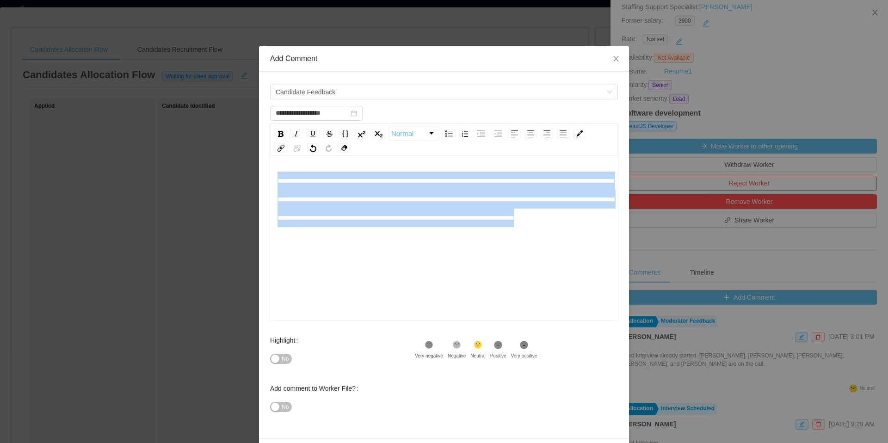
drag, startPoint x: 513, startPoint y: 241, endPoint x: 265, endPoint y: 187, distance: 253.8
click at [265, 187] on div "**********" at bounding box center [444, 255] width 370 height 367
copy span "**********"
type input "**********"
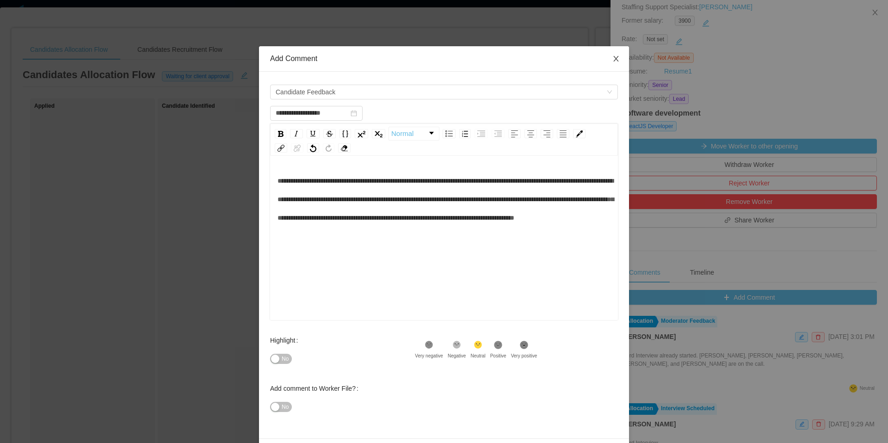
click at [613, 59] on icon "icon: close" at bounding box center [616, 58] width 7 height 7
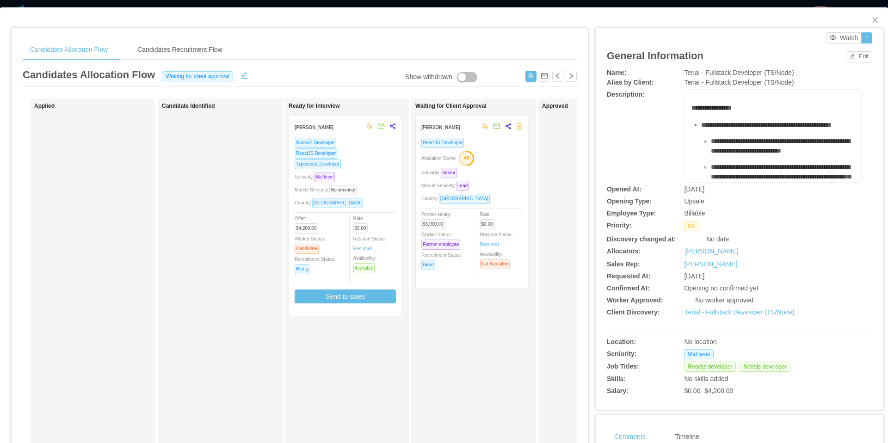
click at [502, 173] on div "Seniority: Senior" at bounding box center [471, 172] width 101 height 11
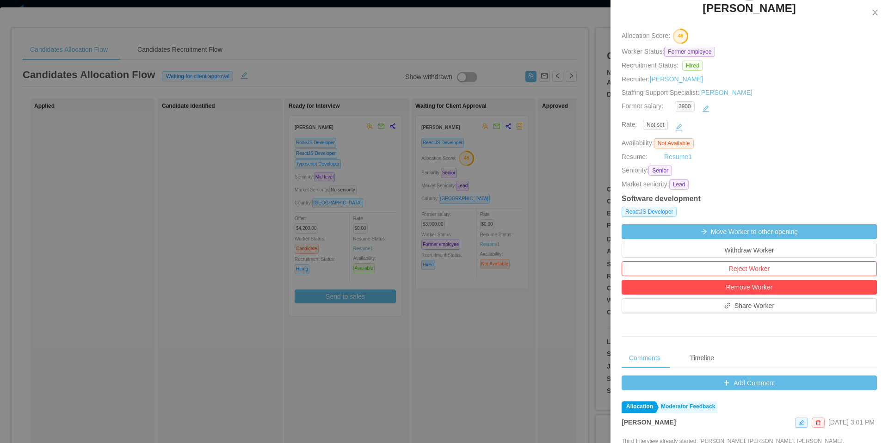
scroll to position [180, 0]
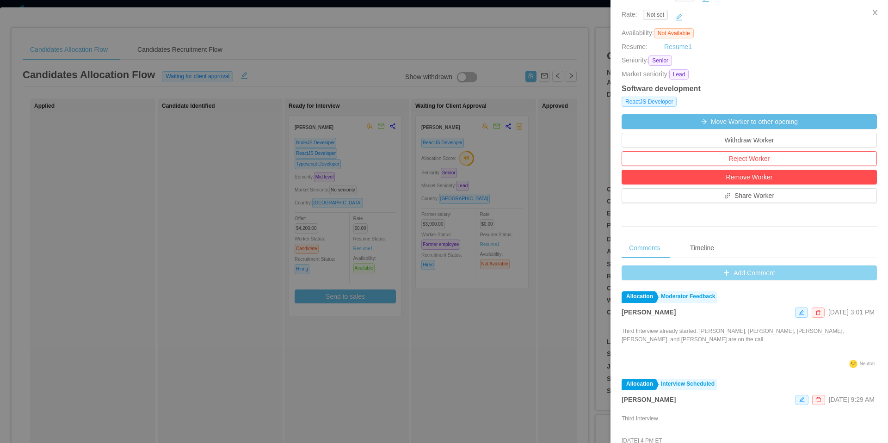
click at [629, 270] on button "Add Comment" at bounding box center [749, 273] width 255 height 15
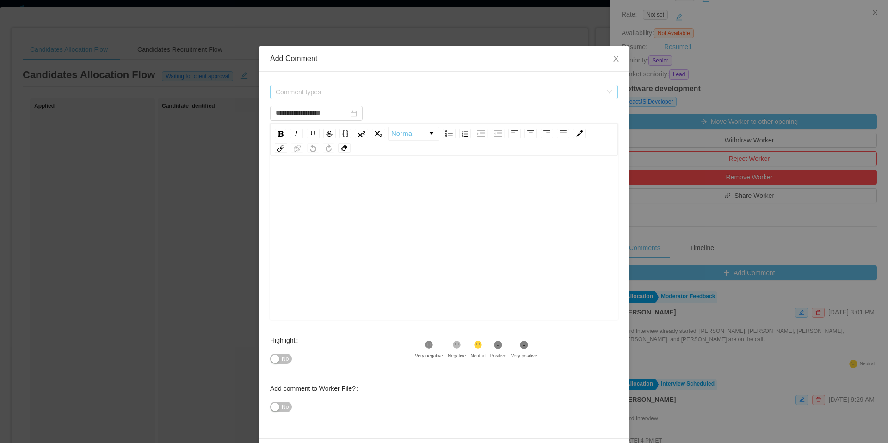
click at [473, 97] on span "Comment types" at bounding box center [441, 92] width 331 height 14
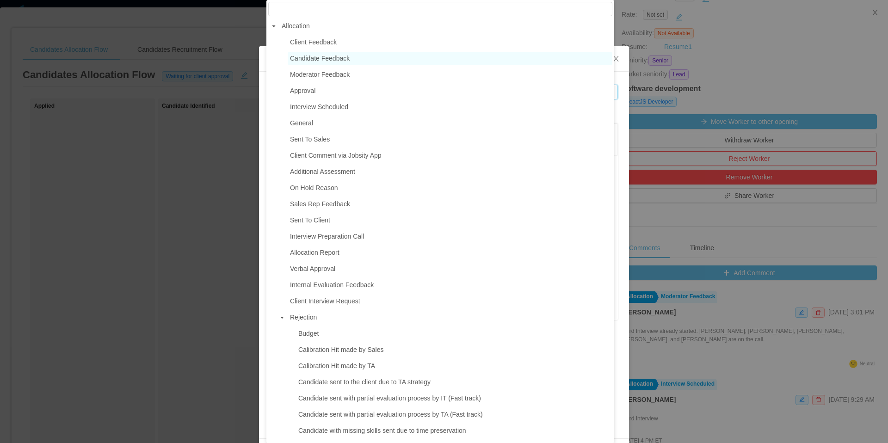
click at [337, 56] on span "Candidate Feedback" at bounding box center [320, 58] width 60 height 7
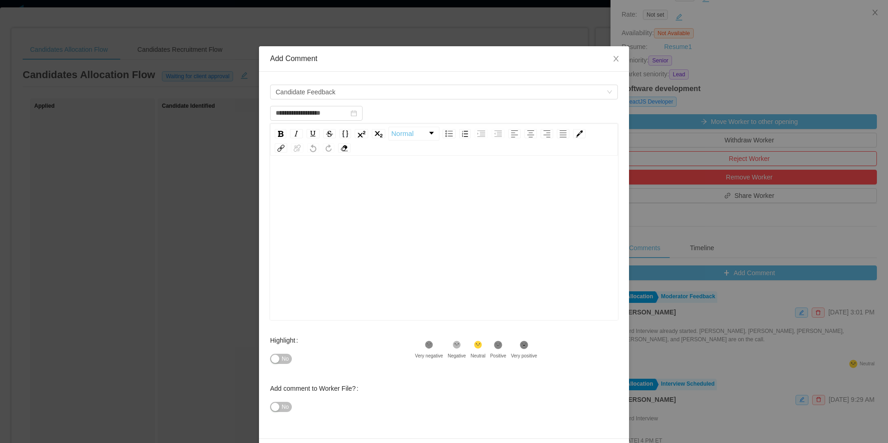
click at [336, 201] on div "rdw-editor" at bounding box center [445, 253] width 334 height 162
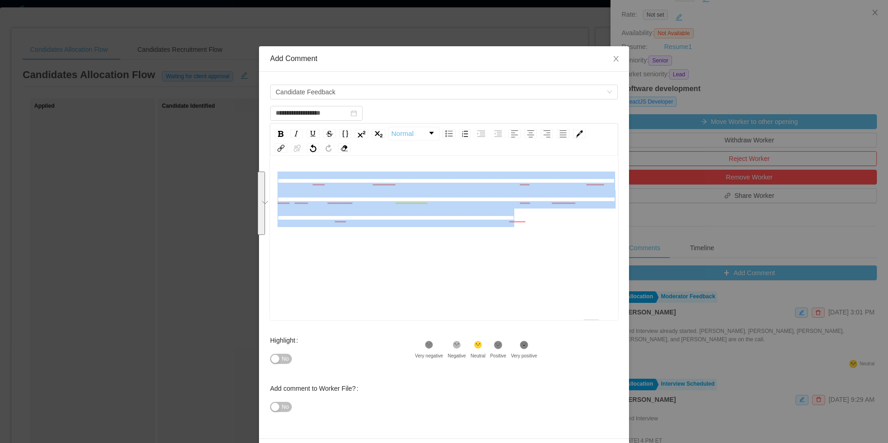
drag, startPoint x: 501, startPoint y: 235, endPoint x: 273, endPoint y: 186, distance: 233.3
click at [277, 186] on div "**********" at bounding box center [444, 253] width 334 height 162
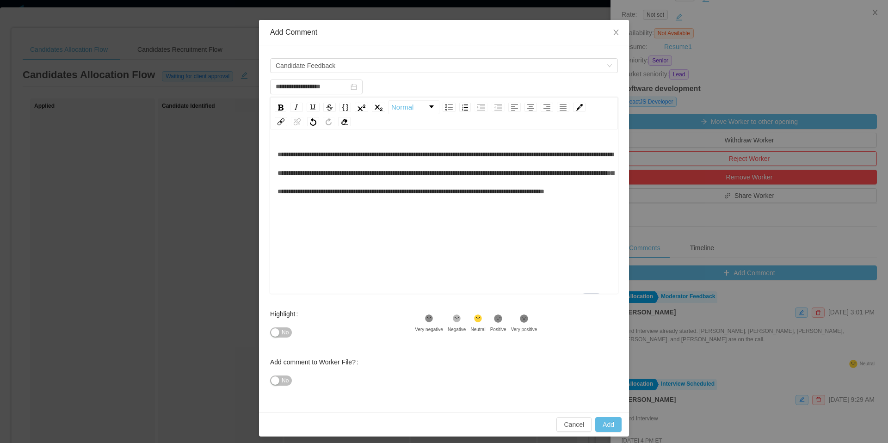
scroll to position [29, 0]
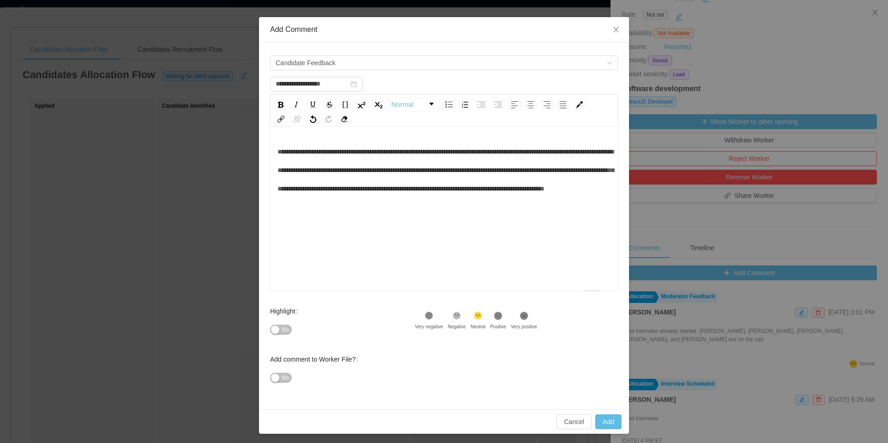
click at [285, 328] on span "No" at bounding box center [285, 329] width 7 height 9
click at [501, 314] on icon at bounding box center [499, 316] width 8 height 8
click at [274, 330] on span "Yes" at bounding box center [277, 329] width 9 height 9
click at [601, 421] on button "Add" at bounding box center [608, 422] width 26 height 15
type input "**********"
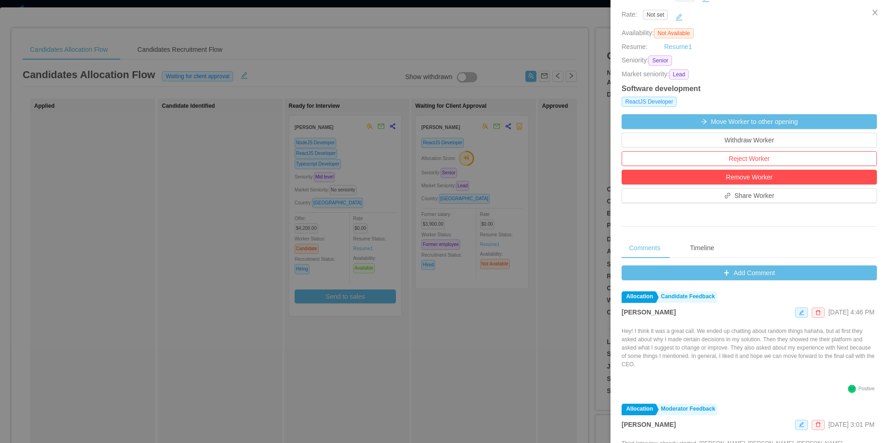
click at [574, 30] on div at bounding box center [444, 221] width 888 height 443
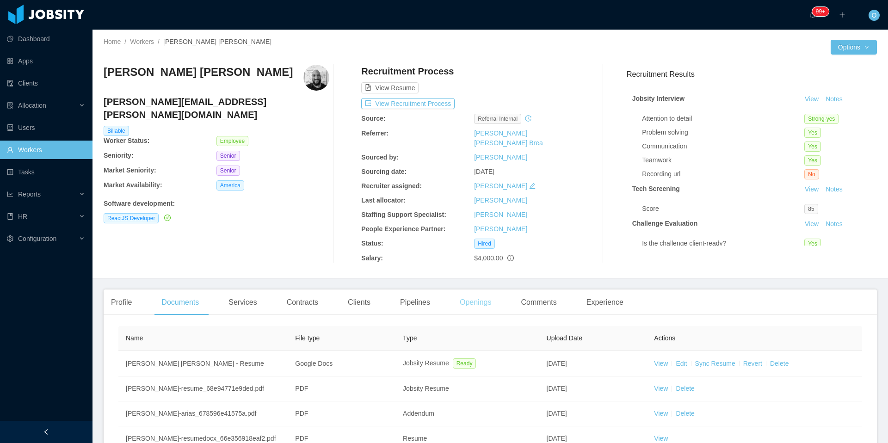
click at [475, 295] on div "Openings" at bounding box center [475, 303] width 47 height 26
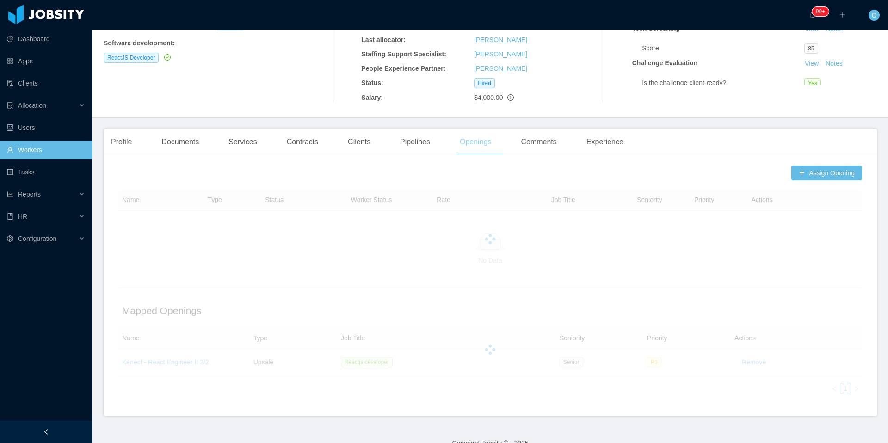
scroll to position [168, 0]
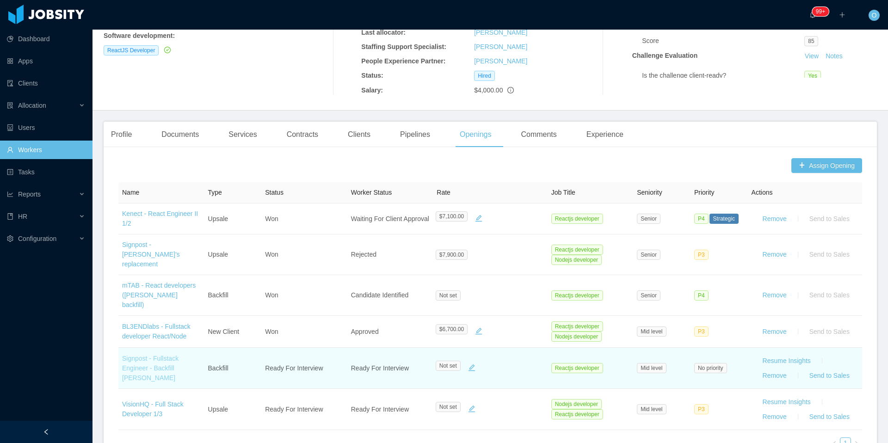
click at [166, 355] on link "Signpost - Fullstack Engineer - Backfill [PERSON_NAME]" at bounding box center [150, 368] width 56 height 27
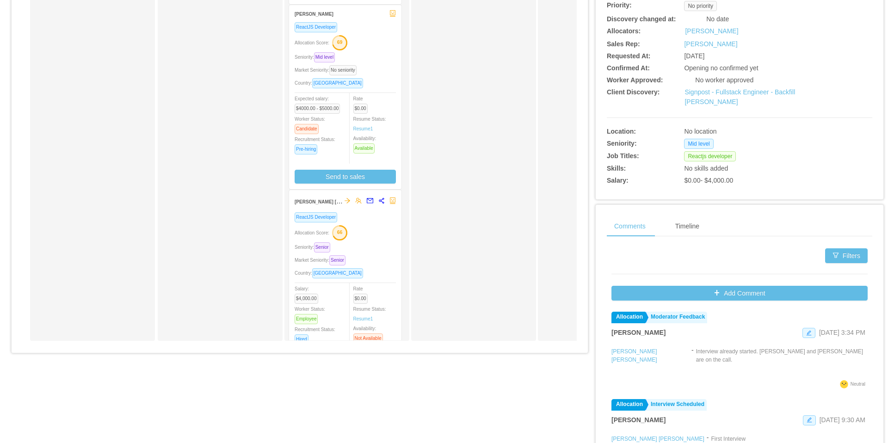
scroll to position [141, 0]
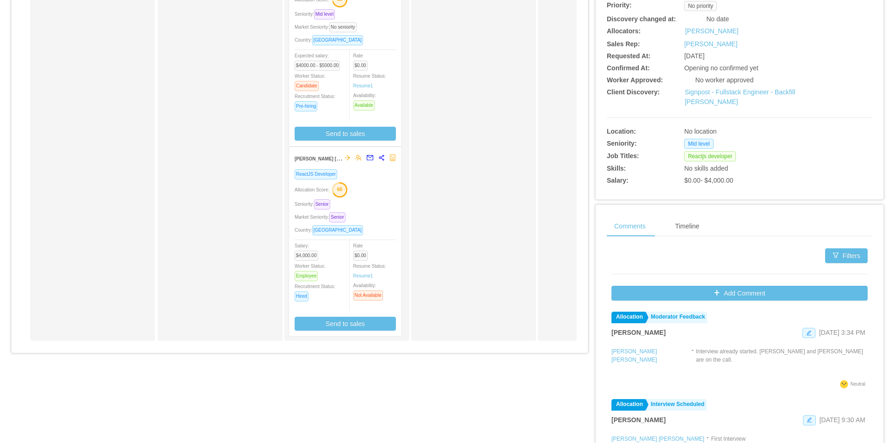
click at [374, 198] on div "ReactJS Developer Allocation Score: 66 Seniority: Senior Market Seniority: Seni…" at bounding box center [345, 250] width 101 height 162
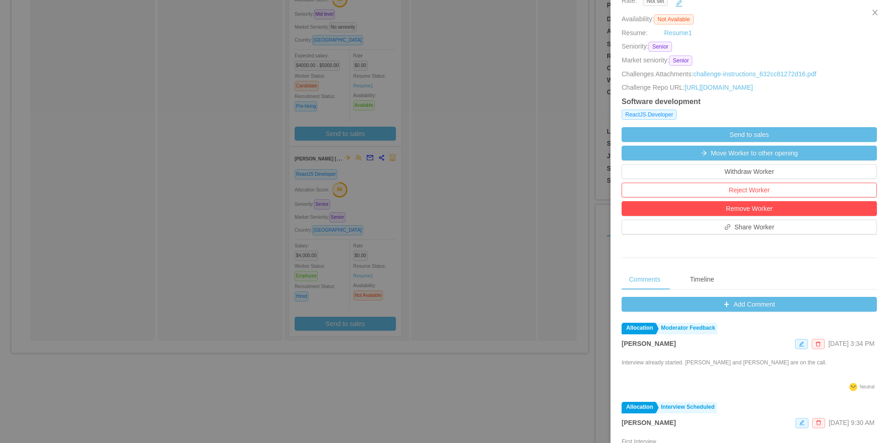
scroll to position [291, 0]
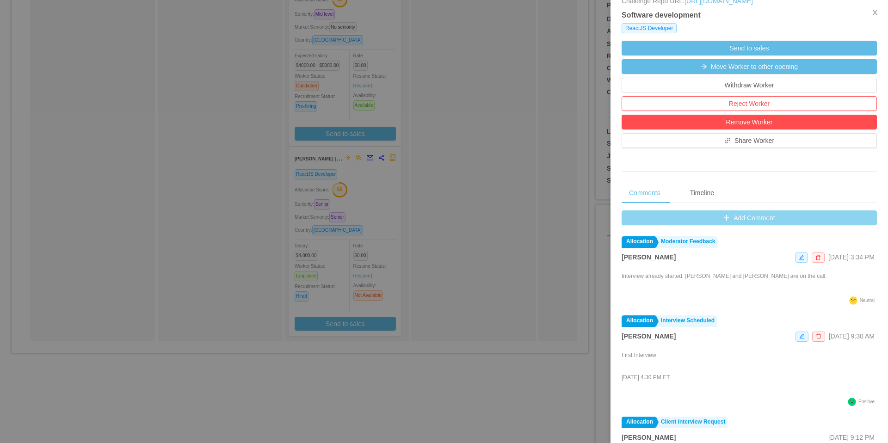
click at [650, 225] on button "Add Comment" at bounding box center [749, 217] width 255 height 15
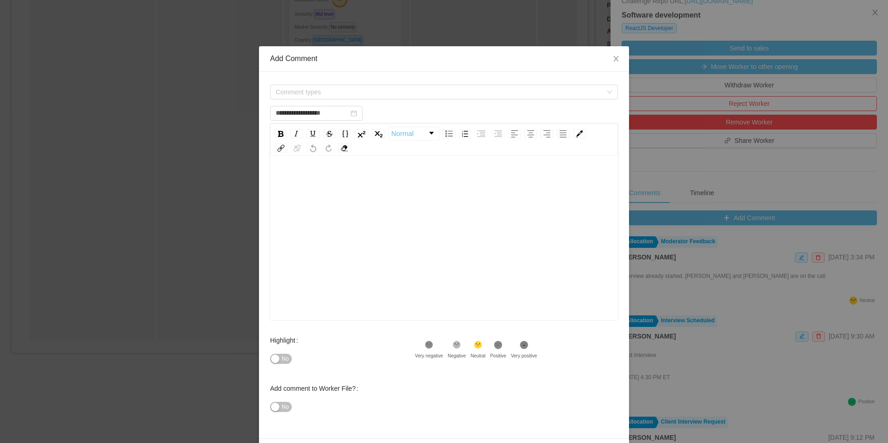
click at [422, 83] on div "Comment types" at bounding box center [444, 92] width 348 height 19
click at [419, 89] on span "Comment types" at bounding box center [439, 91] width 327 height 9
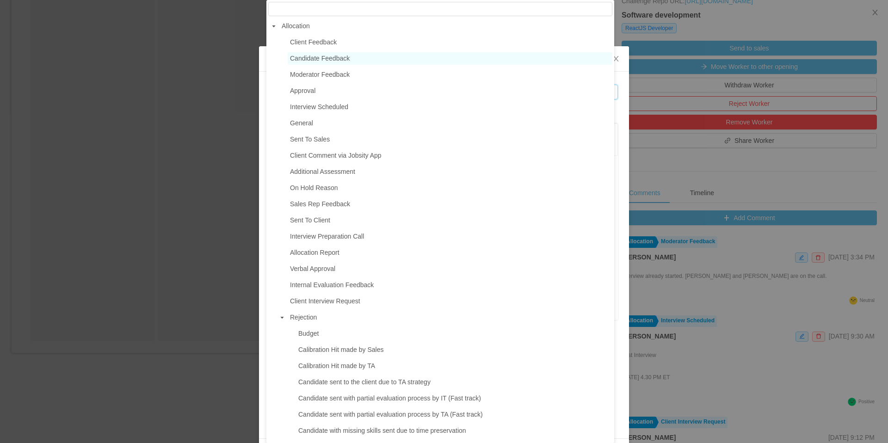
click at [357, 56] on span "Candidate Feedback" at bounding box center [450, 58] width 325 height 12
type input "**********"
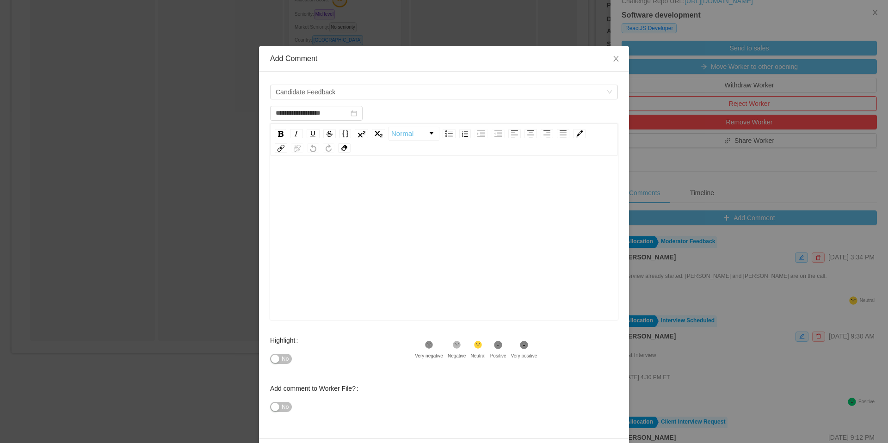
click at [332, 185] on div "rdw-editor" at bounding box center [445, 181] width 334 height 19
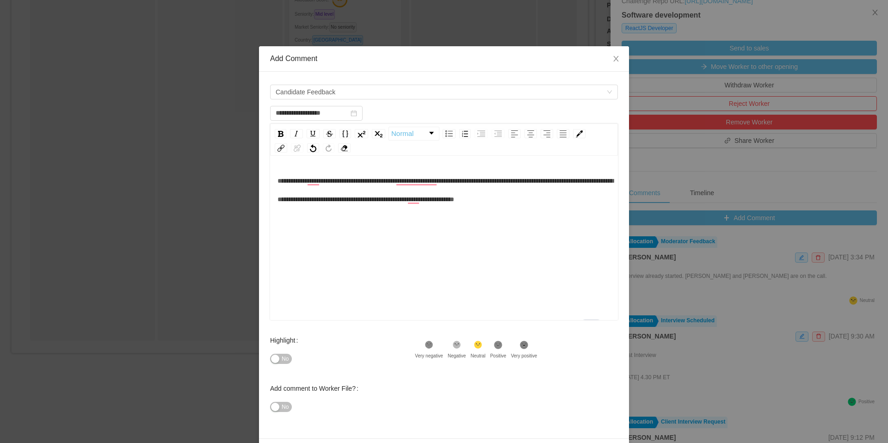
click at [348, 209] on div "**********" at bounding box center [445, 190] width 334 height 37
click at [427, 209] on div "**********" at bounding box center [445, 190] width 334 height 37
click at [371, 209] on div "**********" at bounding box center [445, 190] width 334 height 37
click at [337, 228] on div "**********" at bounding box center [445, 253] width 334 height 162
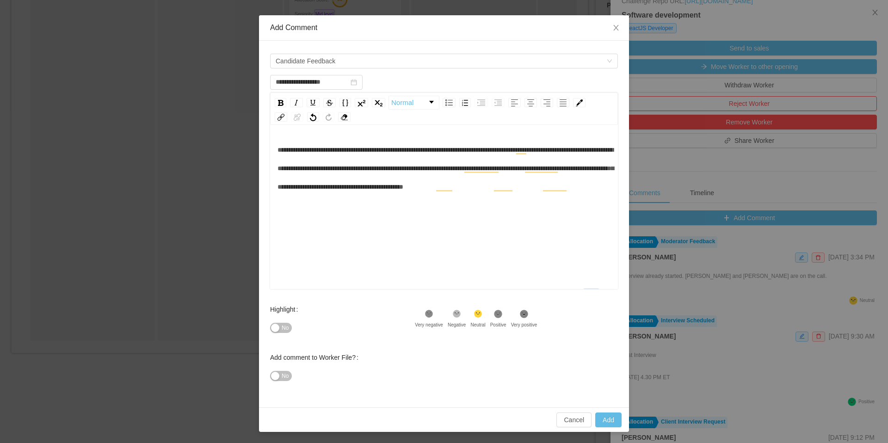
click at [499, 316] on icon at bounding box center [499, 314] width 8 height 8
click at [440, 189] on span "**********" at bounding box center [446, 168] width 336 height 43
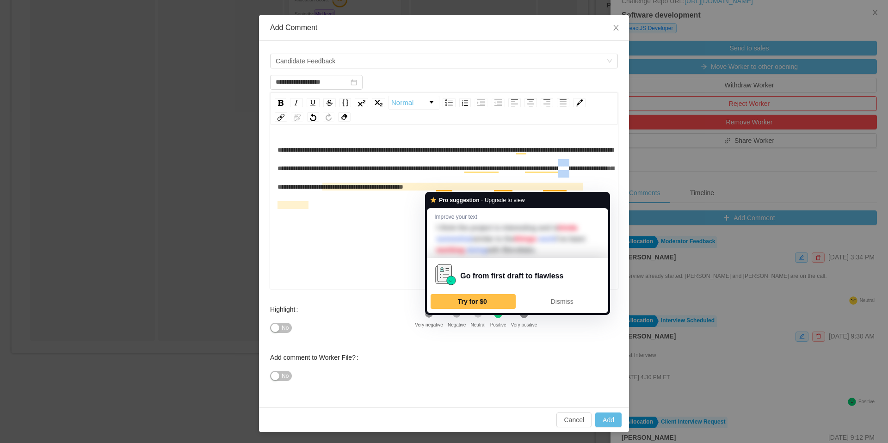
click at [440, 189] on span "**********" at bounding box center [446, 168] width 336 height 43
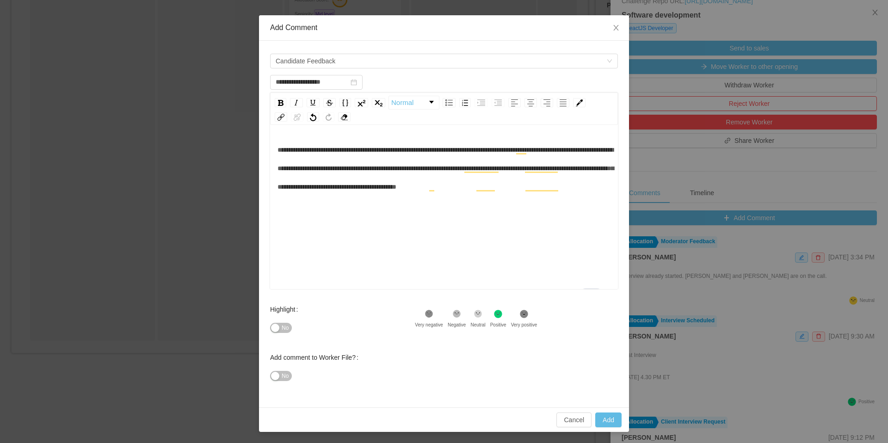
click at [580, 318] on div "Highlight No .st0{fill:#8a8a8a}.st2{fill:#262626} Very negative .st1{fill:#2626…" at bounding box center [444, 324] width 348 height 48
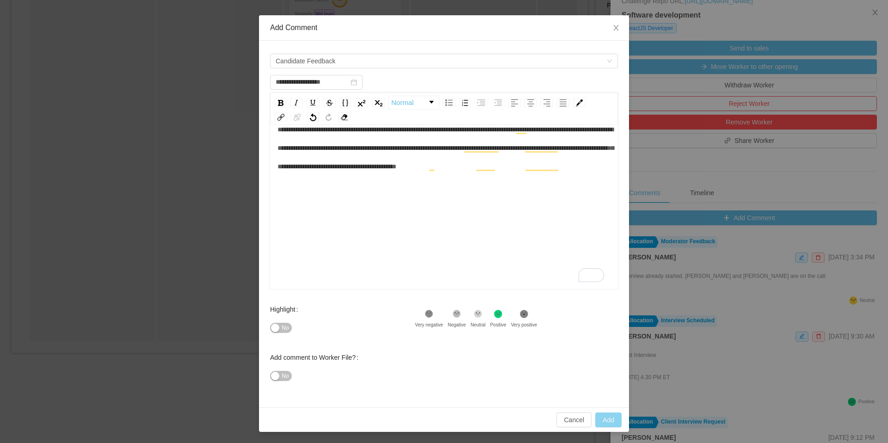
click at [603, 422] on button "Add" at bounding box center [608, 420] width 26 height 15
type input "**********"
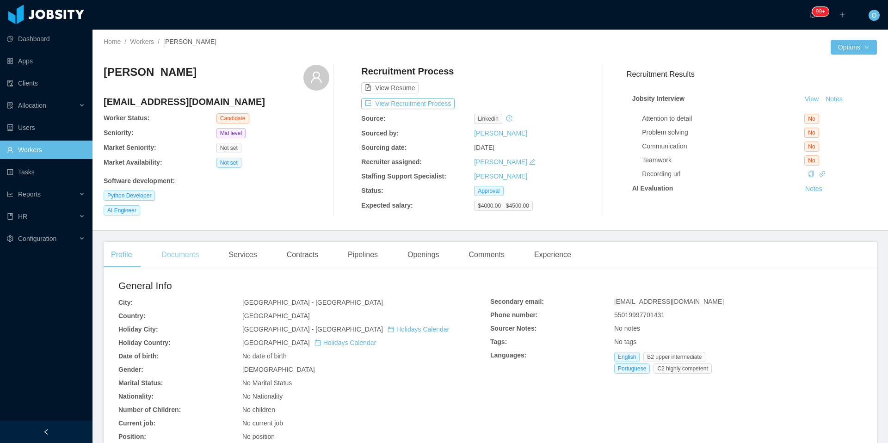
click at [188, 264] on div "Documents" at bounding box center [180, 255] width 52 height 26
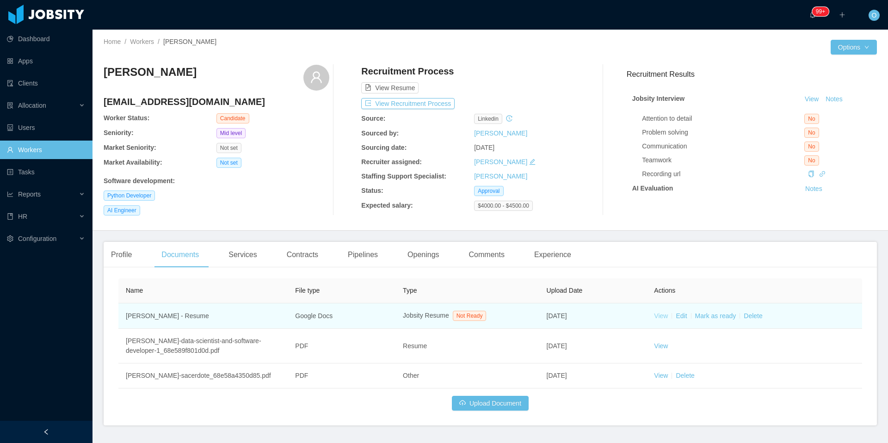
click at [656, 316] on link "View" at bounding box center [661, 315] width 14 height 7
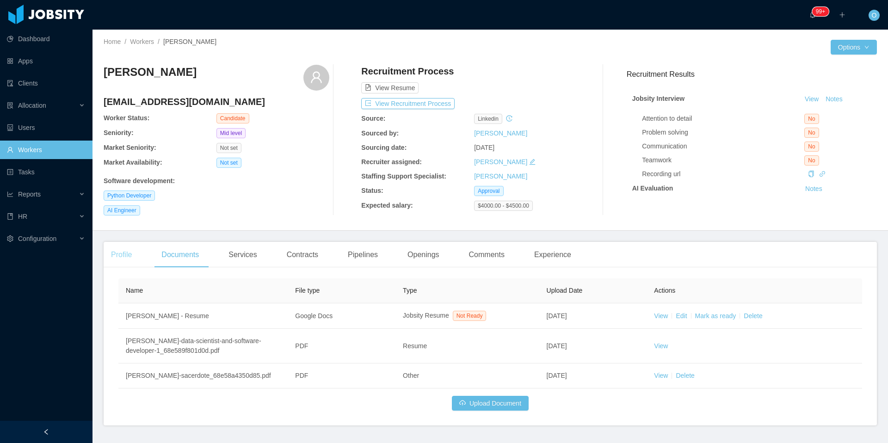
click at [128, 261] on div "Profile" at bounding box center [122, 255] width 36 height 26
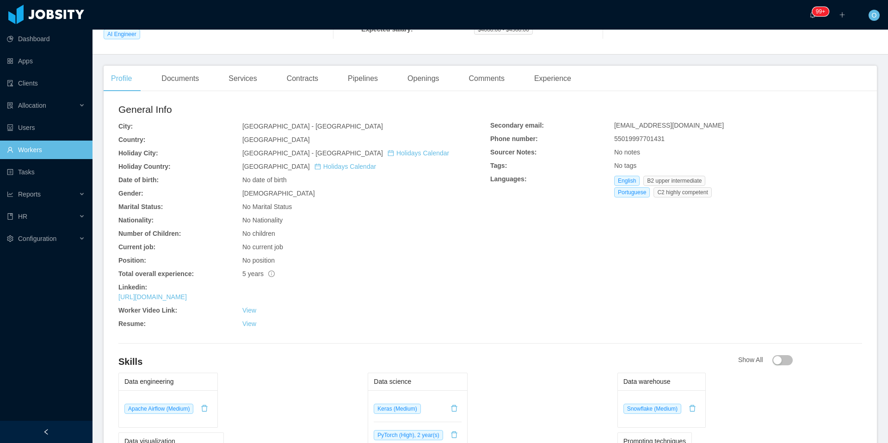
scroll to position [214, 0]
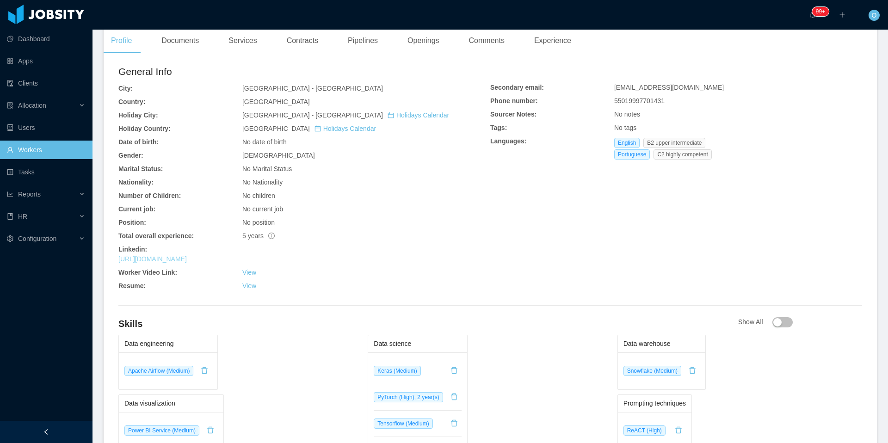
click at [187, 263] on link "[URL][DOMAIN_NAME]" at bounding box center [152, 258] width 68 height 7
